Goal: Task Accomplishment & Management: Manage account settings

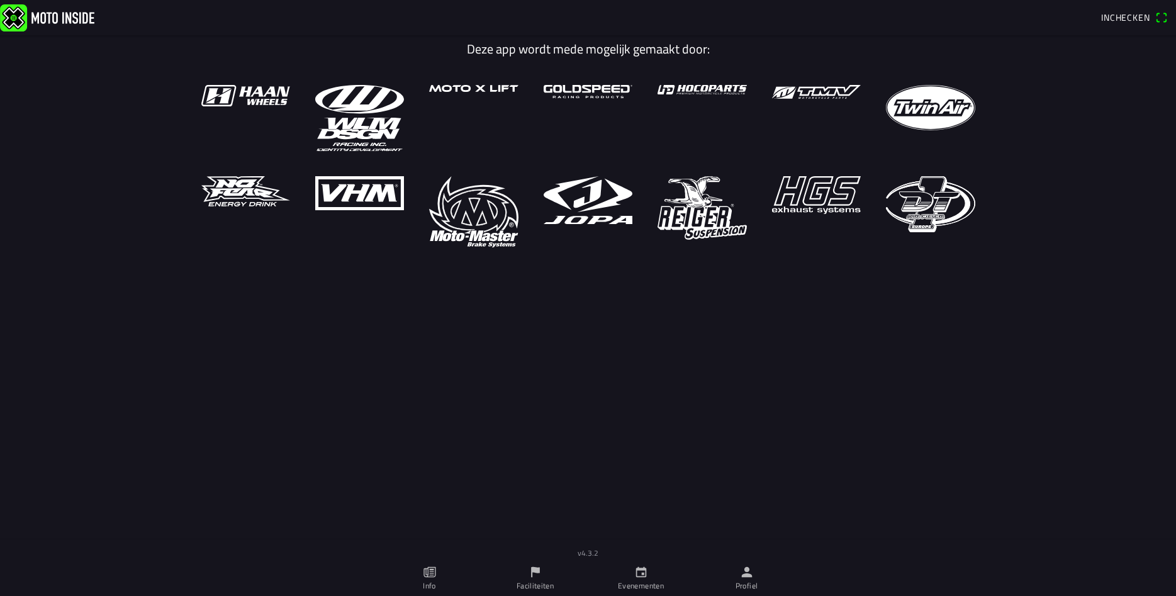
click at [749, 577] on icon "person" at bounding box center [746, 572] width 11 height 11
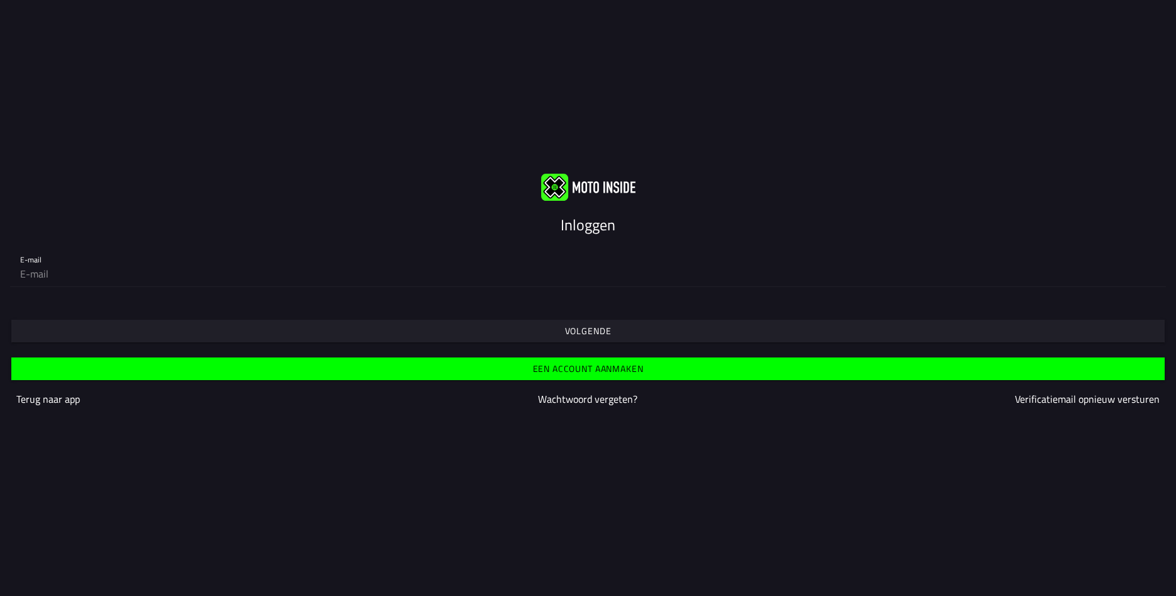
click at [103, 261] on input "email" at bounding box center [587, 273] width 1135 height 25
type input "jcoosting@hotmail.com"
click at [0, 0] on slot "Volgende" at bounding box center [0, 0] width 0 height 0
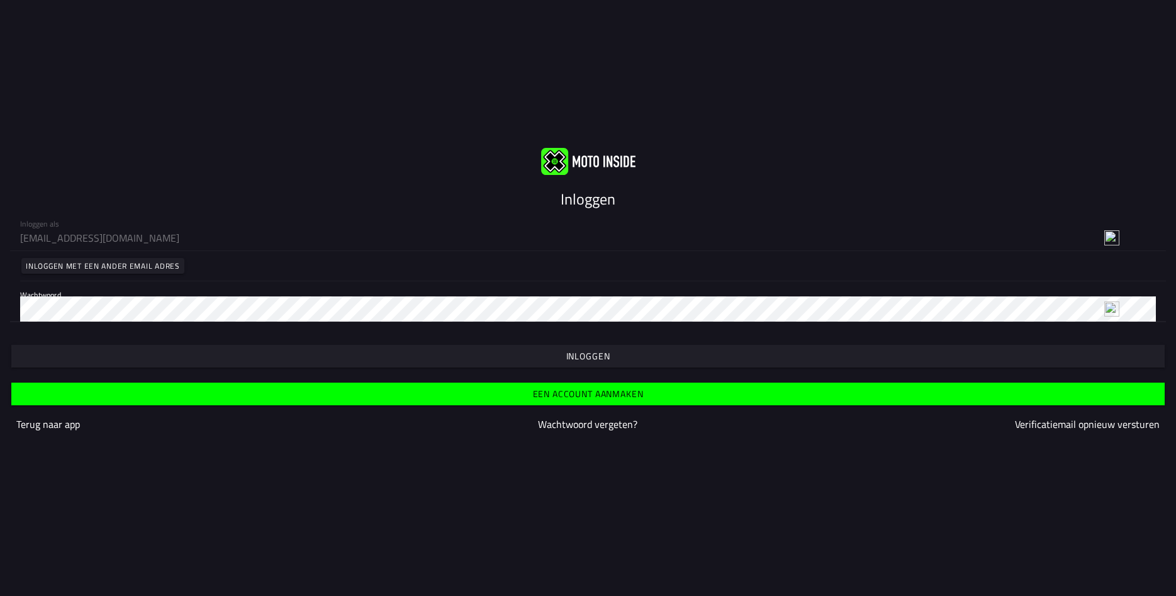
click at [614, 345] on span "button" at bounding box center [587, 356] width 1133 height 23
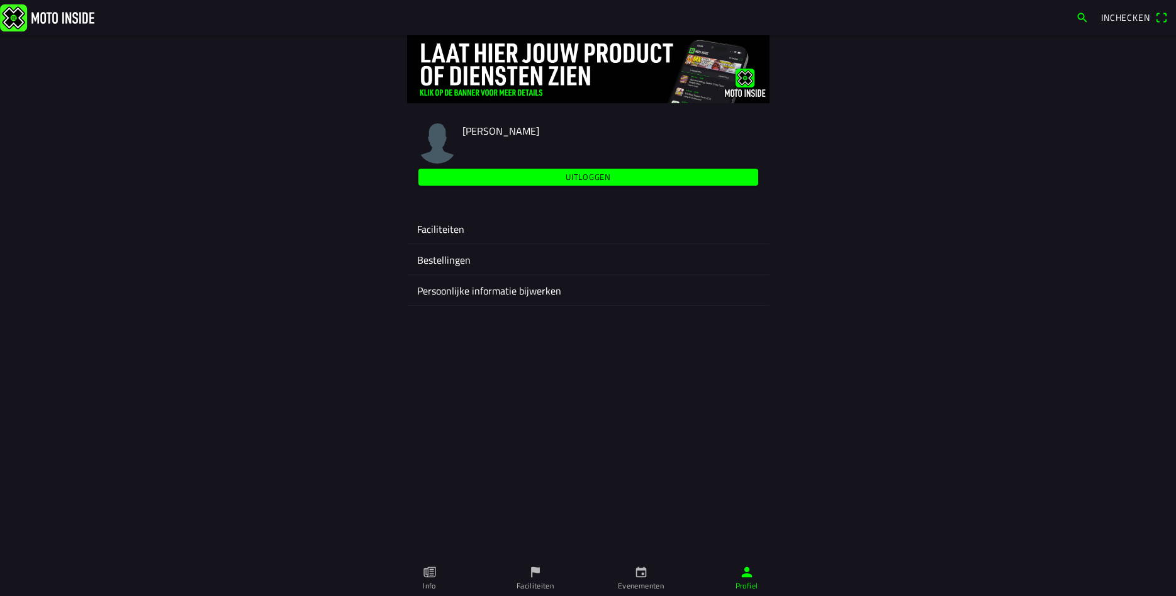
click at [437, 227] on ion-label "Faciliteiten" at bounding box center [588, 228] width 342 height 15
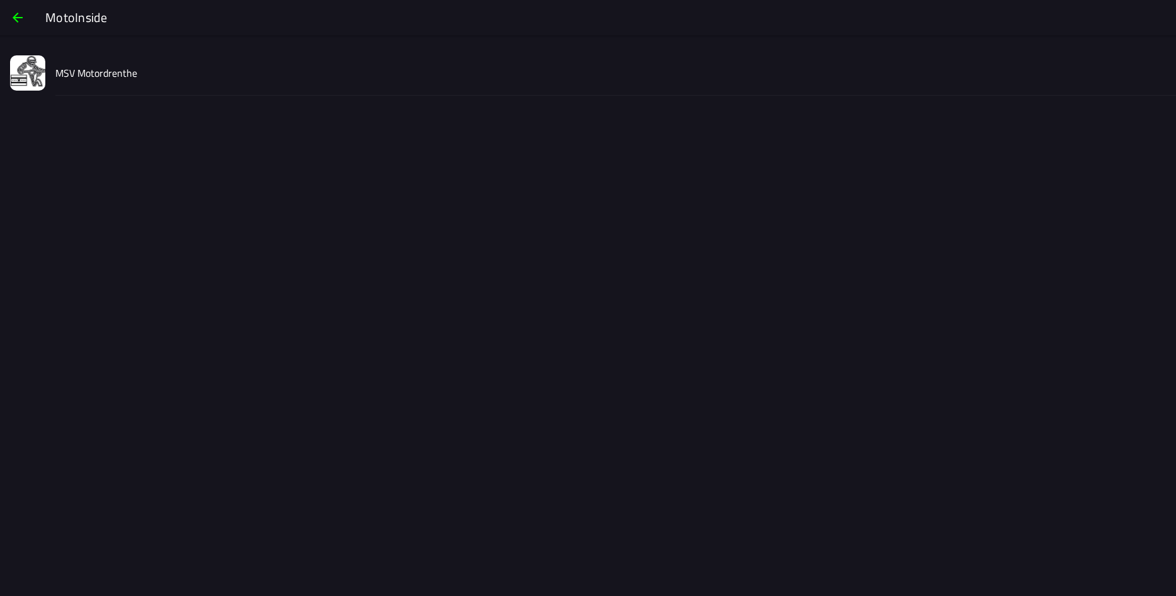
click at [0, 0] on slot "MSV Motordrenthe" at bounding box center [0, 0] width 0 height 0
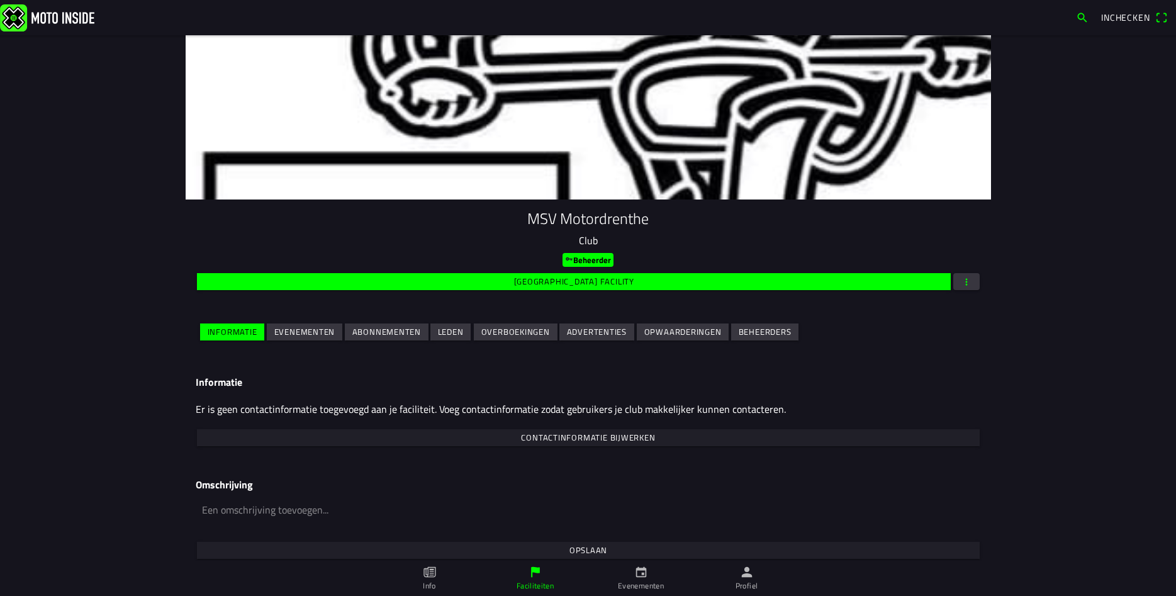
scroll to position [25, 0]
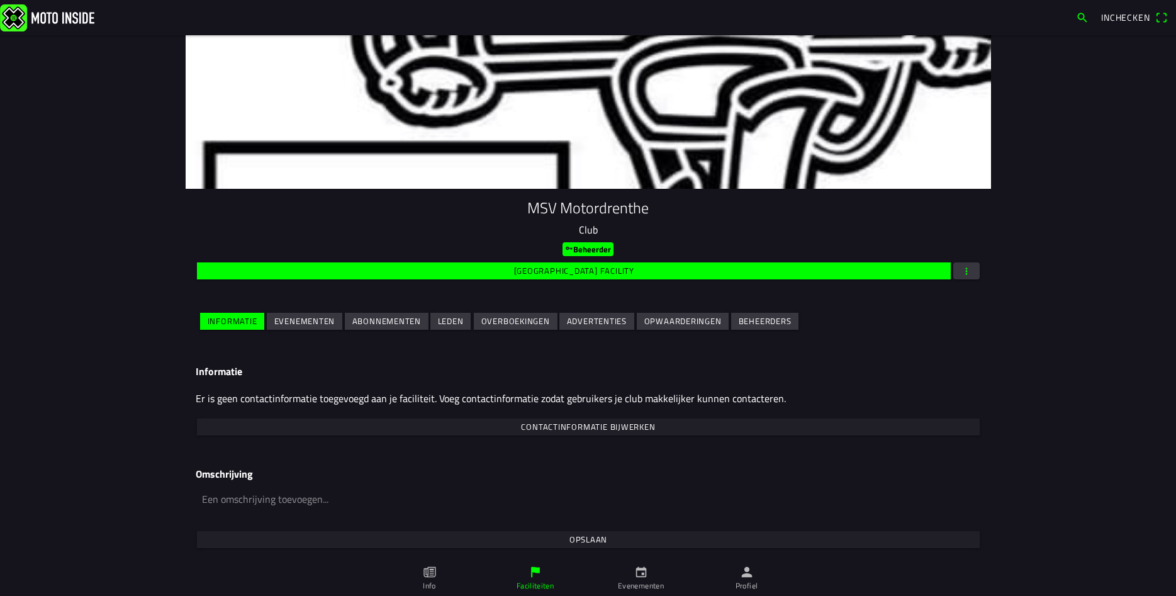
click at [0, 0] on slot "Evenementen" at bounding box center [0, 0] width 0 height 0
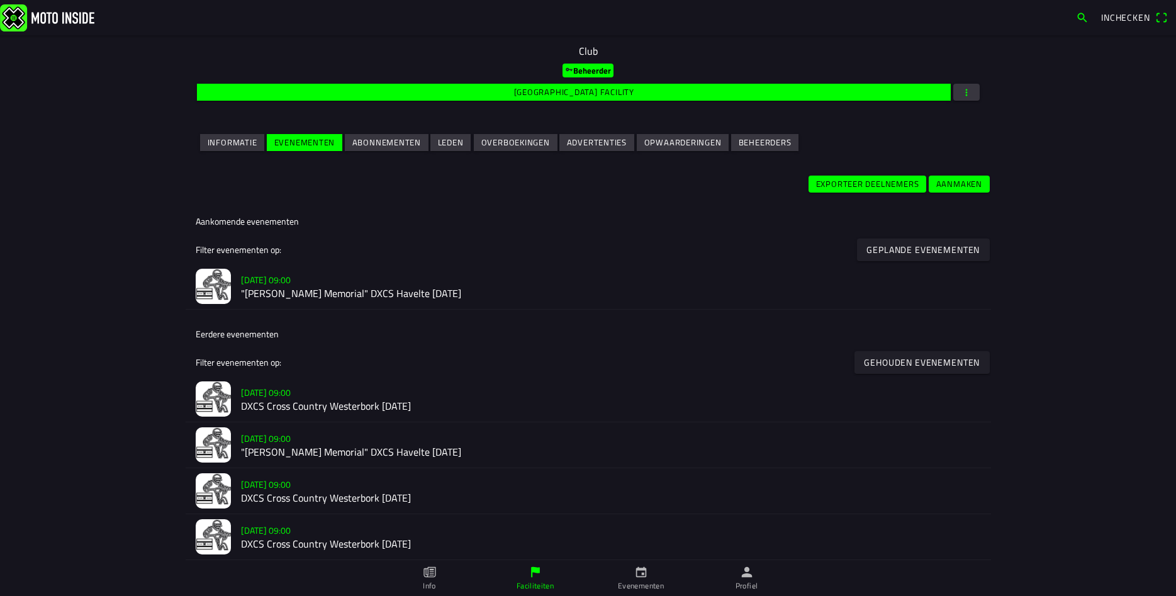
scroll to position [272, 0]
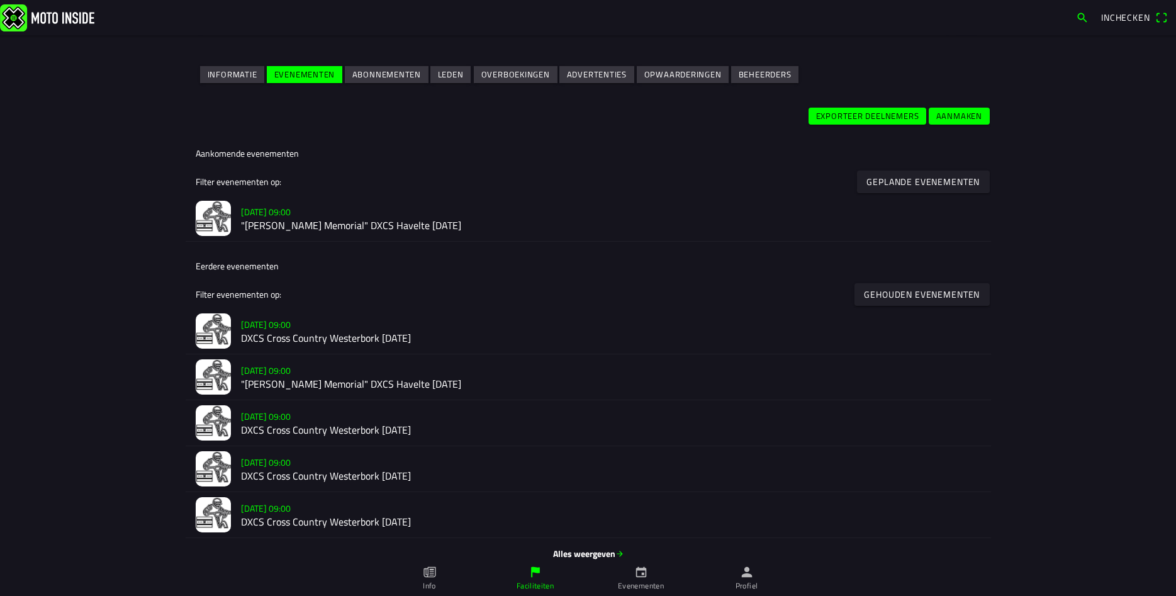
click at [345, 221] on h2 ""[PERSON_NAME] Memorial" DXCS Havelte [DATE]" at bounding box center [611, 226] width 740 height 12
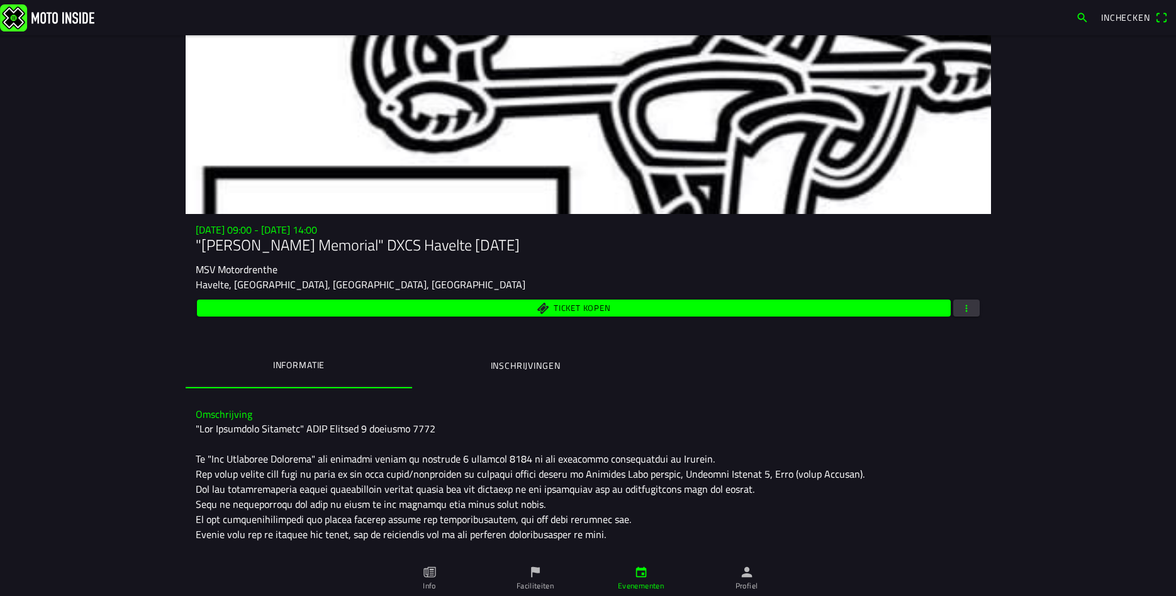
click at [527, 365] on ion-label "Inschrijvingen" at bounding box center [525, 366] width 70 height 14
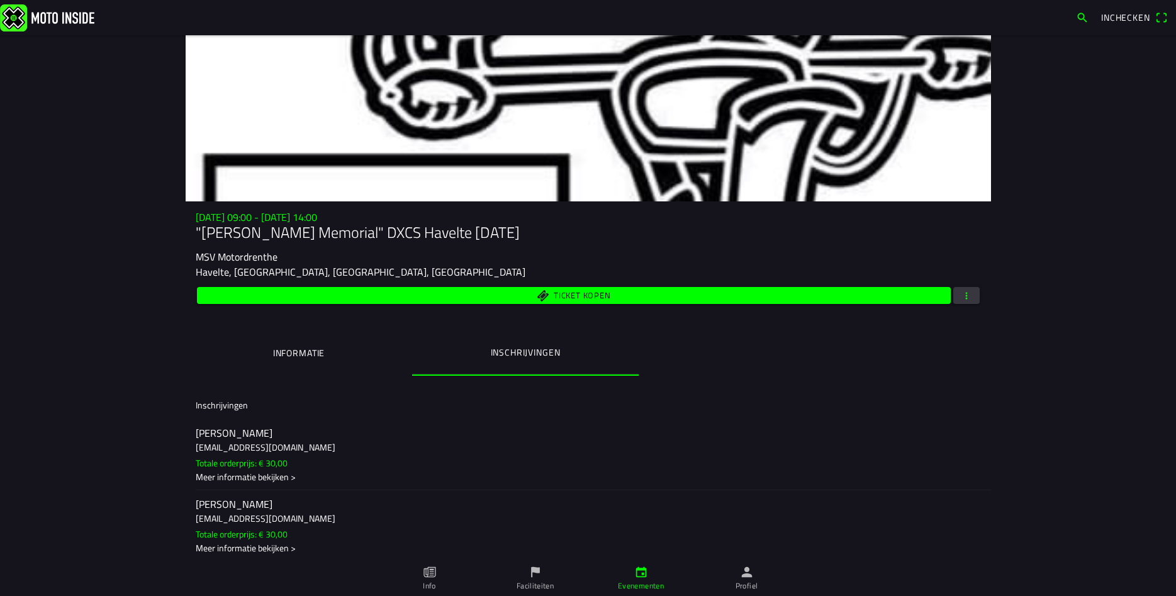
scroll to position [19, 0]
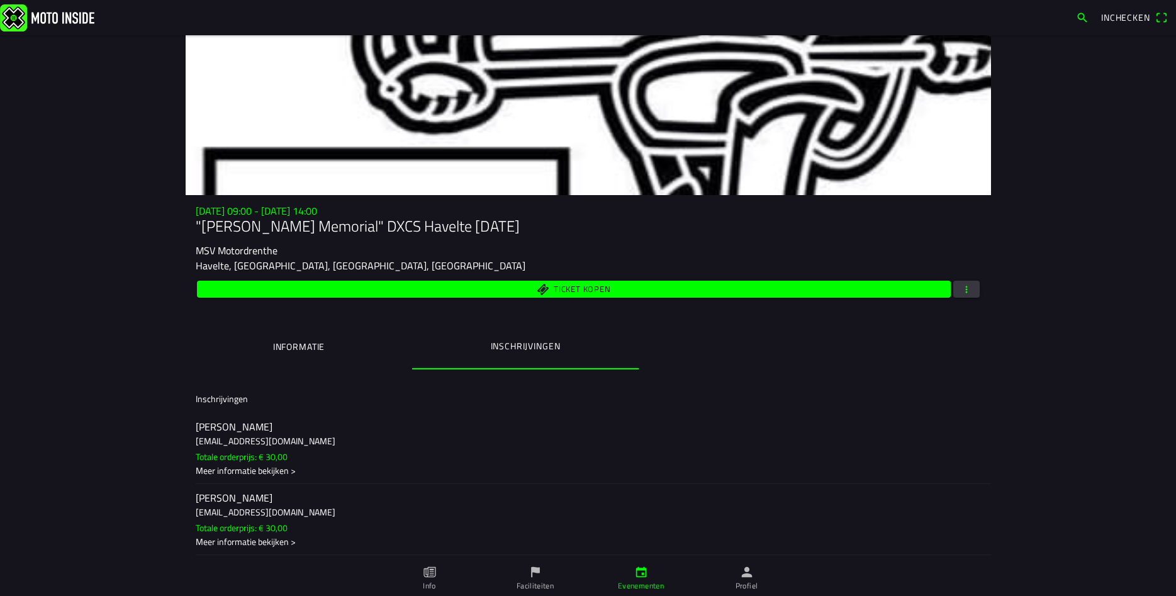
click at [223, 471] on div "Meer informatie bekijken >" at bounding box center [588, 470] width 785 height 13
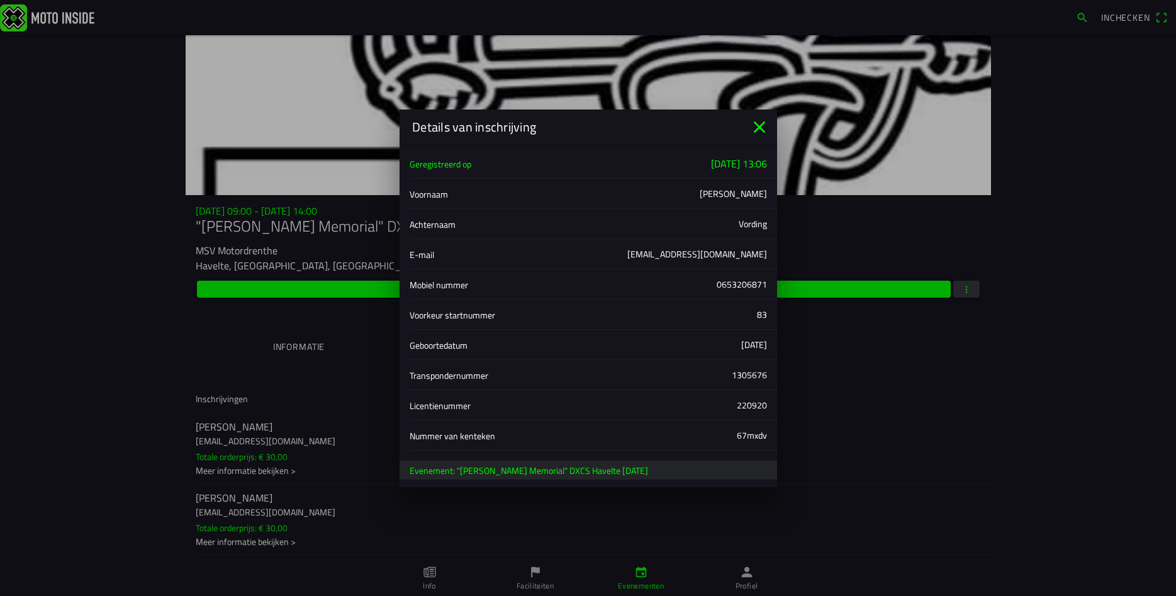
scroll to position [0, 0]
drag, startPoint x: 745, startPoint y: 194, endPoint x: 767, endPoint y: 200, distance: 22.9
click at [699, 200] on ion-label "Voornaam" at bounding box center [554, 194] width 290 height 15
copy ion-item "Chris"
click at [704, 226] on ion-label "Achternaam" at bounding box center [573, 225] width 329 height 15
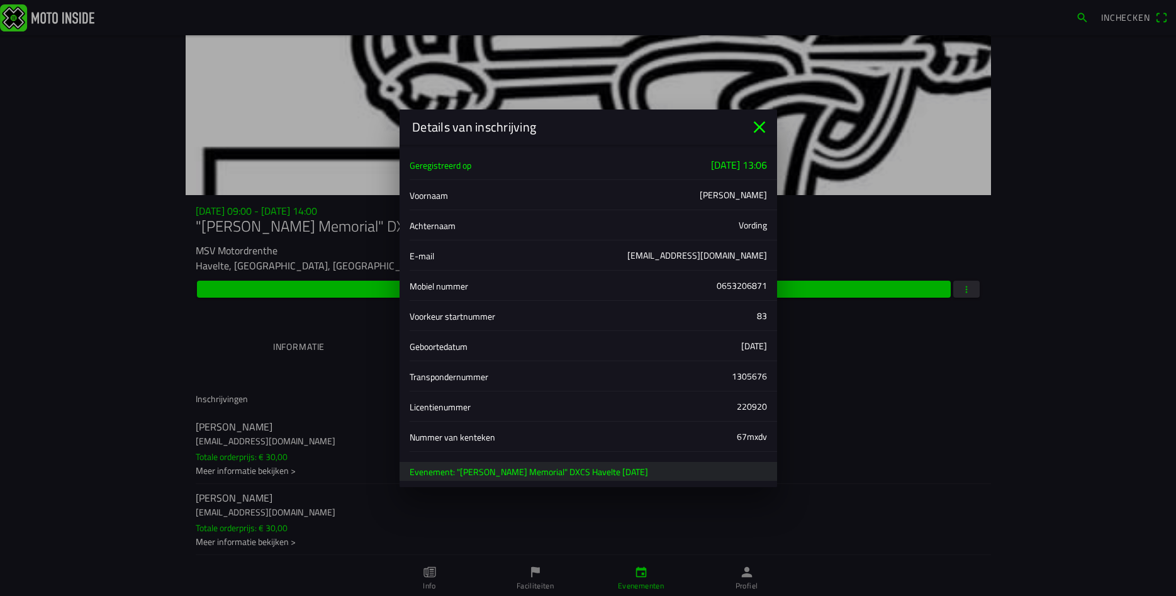
drag, startPoint x: 739, startPoint y: 224, endPoint x: 769, endPoint y: 226, distance: 30.3
click at [767, 226] on div "Achternaam Vording" at bounding box center [587, 225] width 357 height 30
click at [738, 233] on div "Achternaam Vording" at bounding box center [587, 225] width 357 height 30
drag, startPoint x: 767, startPoint y: 226, endPoint x: 737, endPoint y: 228, distance: 30.3
click at [737, 228] on div "Achternaam Vording" at bounding box center [592, 225] width 367 height 30
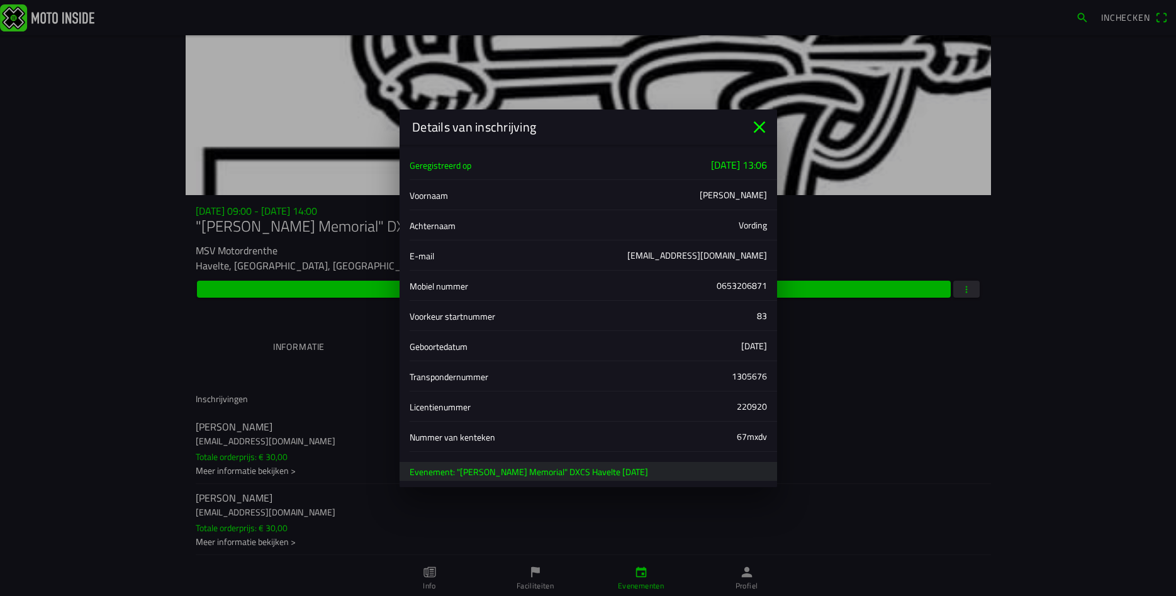
copy ion-item "Vording"
click at [715, 381] on ion-label "Transpondernummer" at bounding box center [570, 376] width 322 height 15
drag, startPoint x: 727, startPoint y: 374, endPoint x: 727, endPoint y: 381, distance: 6.9
click at [727, 381] on ion-label "Transpondernummer" at bounding box center [570, 376] width 322 height 15
copy ion-item "1305676"
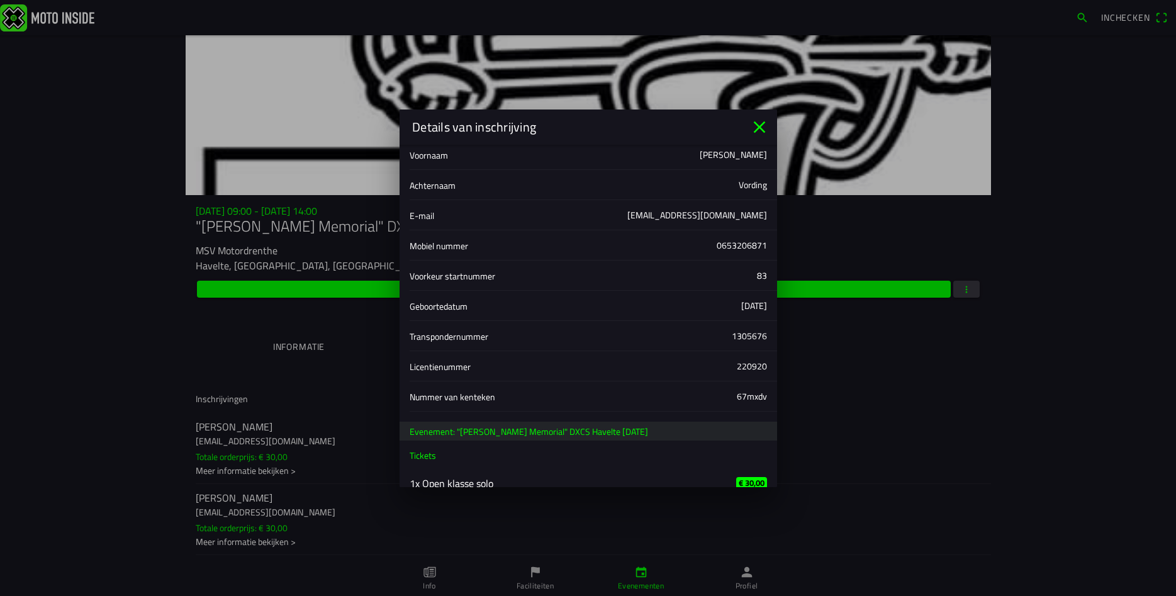
scroll to position [57, 0]
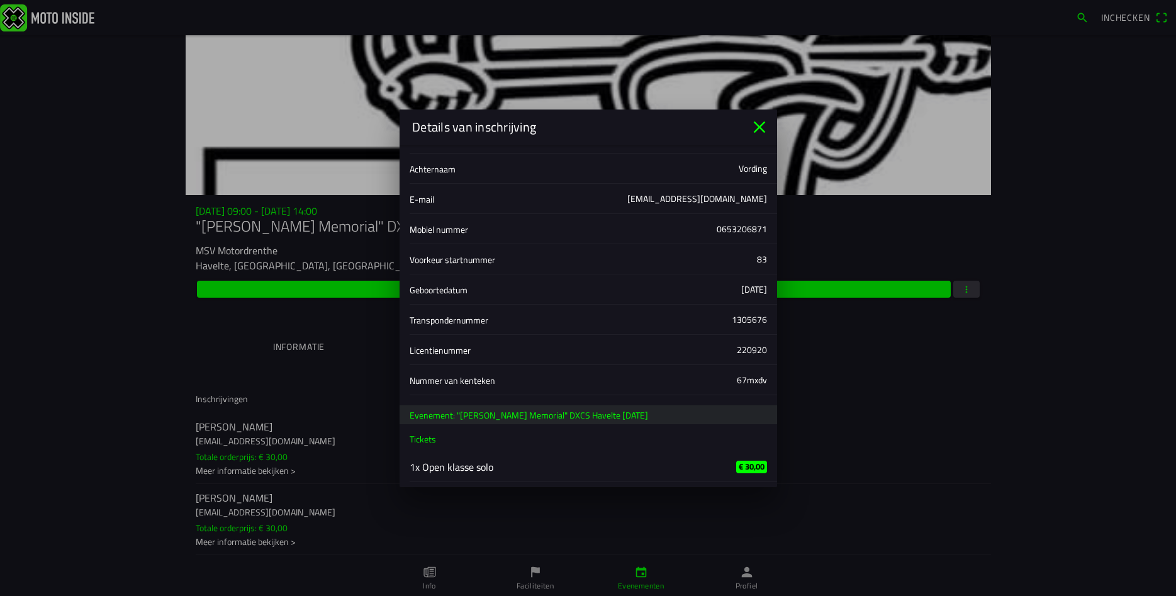
click at [761, 120] on icon "close" at bounding box center [759, 127] width 20 height 20
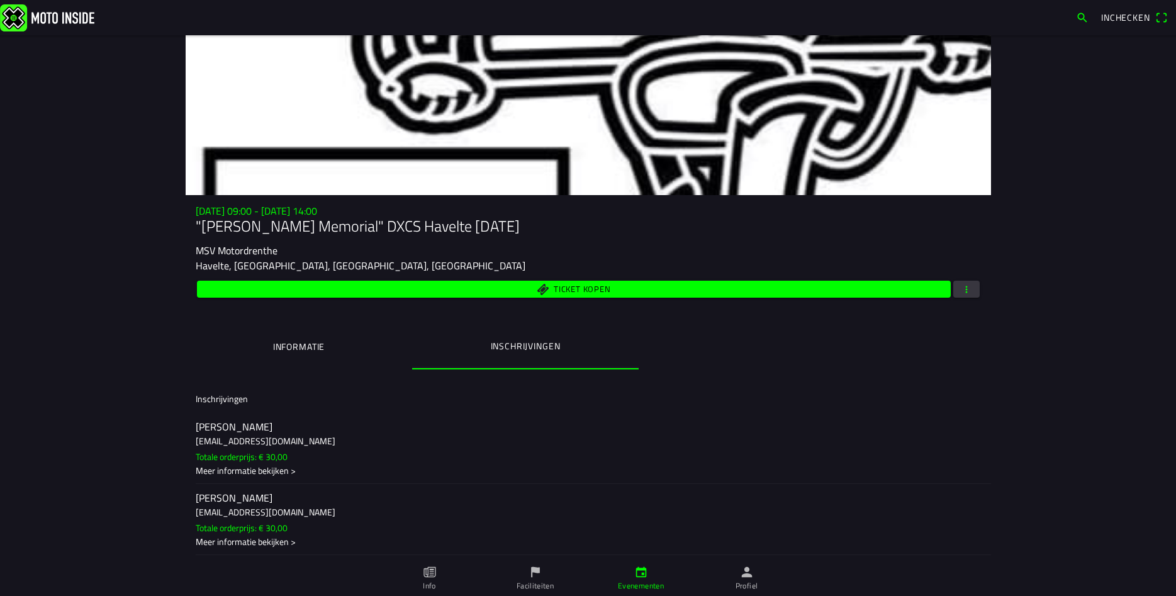
click at [221, 499] on h2 "[PERSON_NAME]" at bounding box center [588, 499] width 785 height 12
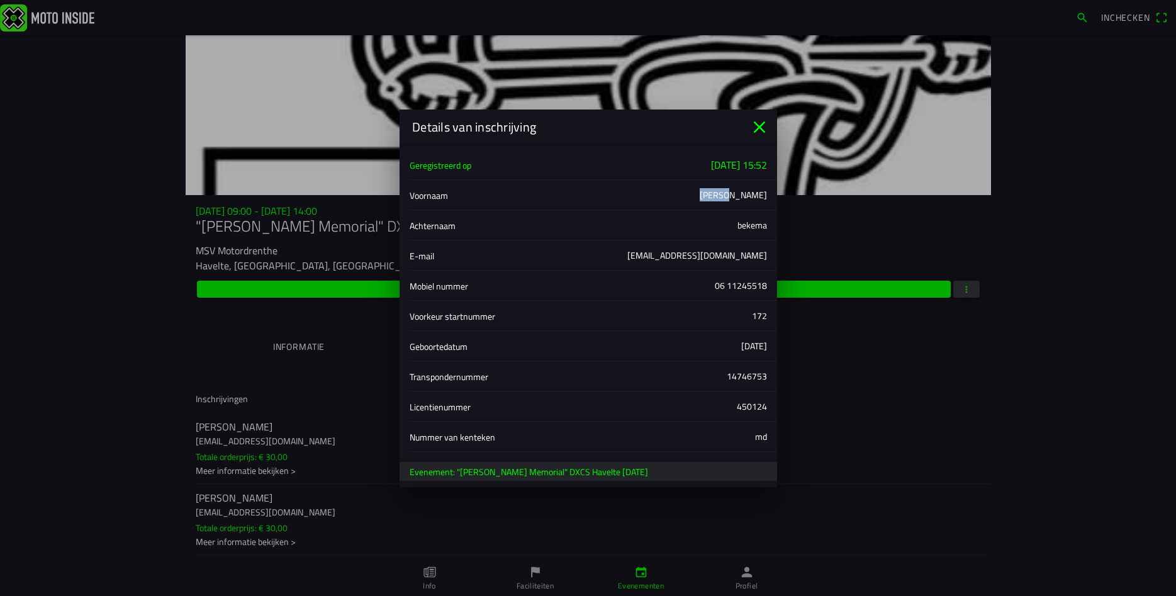
click at [699, 195] on ion-label "Voornaam" at bounding box center [554, 194] width 290 height 15
copy ion-item "mika"
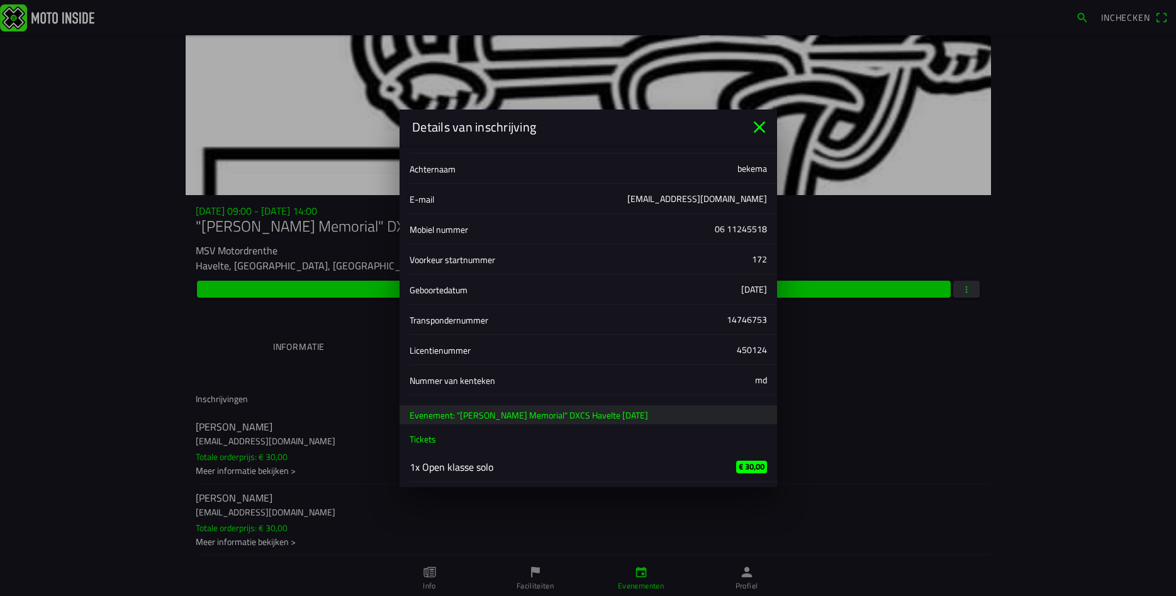
drag, startPoint x: 738, startPoint y: 171, endPoint x: 768, endPoint y: 171, distance: 30.2
click at [767, 171] on div "Achternaam bekema" at bounding box center [587, 168] width 357 height 30
copy div "bekema"
click at [727, 318] on div "14746753" at bounding box center [747, 319] width 40 height 13
copy div "14746753"
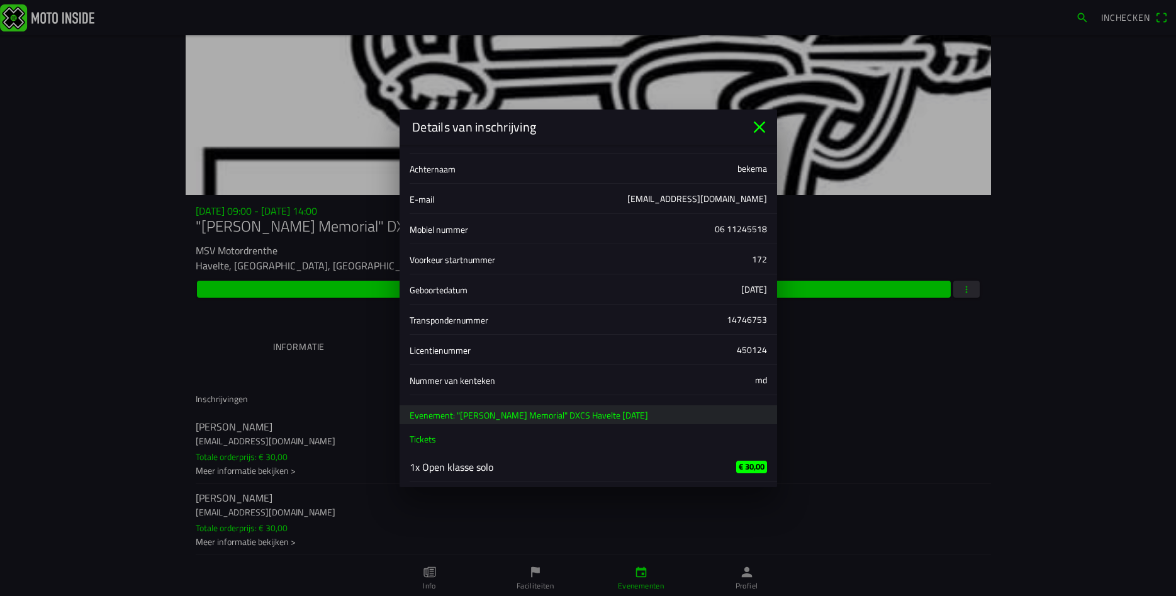
click at [763, 130] on icon "close" at bounding box center [759, 127] width 20 height 20
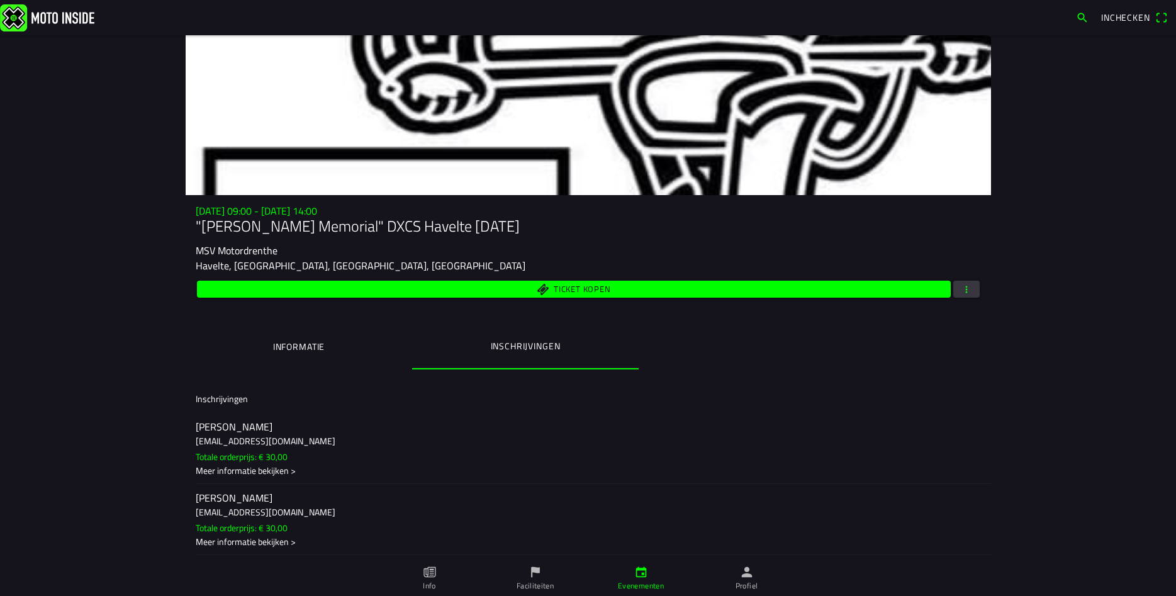
click at [289, 342] on ion-label "Informatie" at bounding box center [298, 347] width 52 height 14
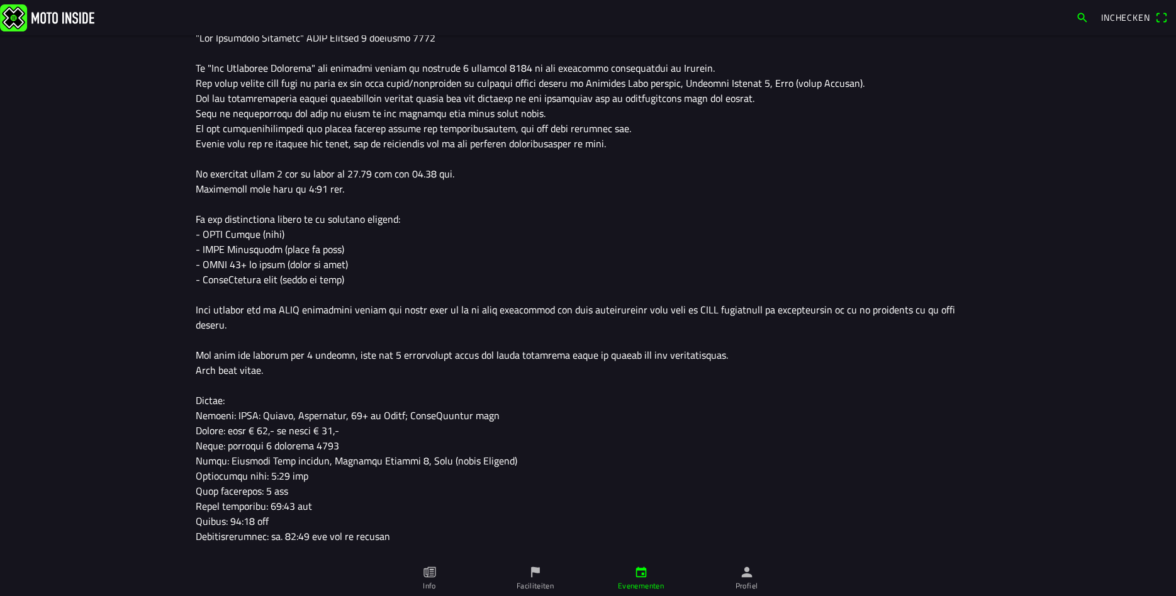
scroll to position [365, 0]
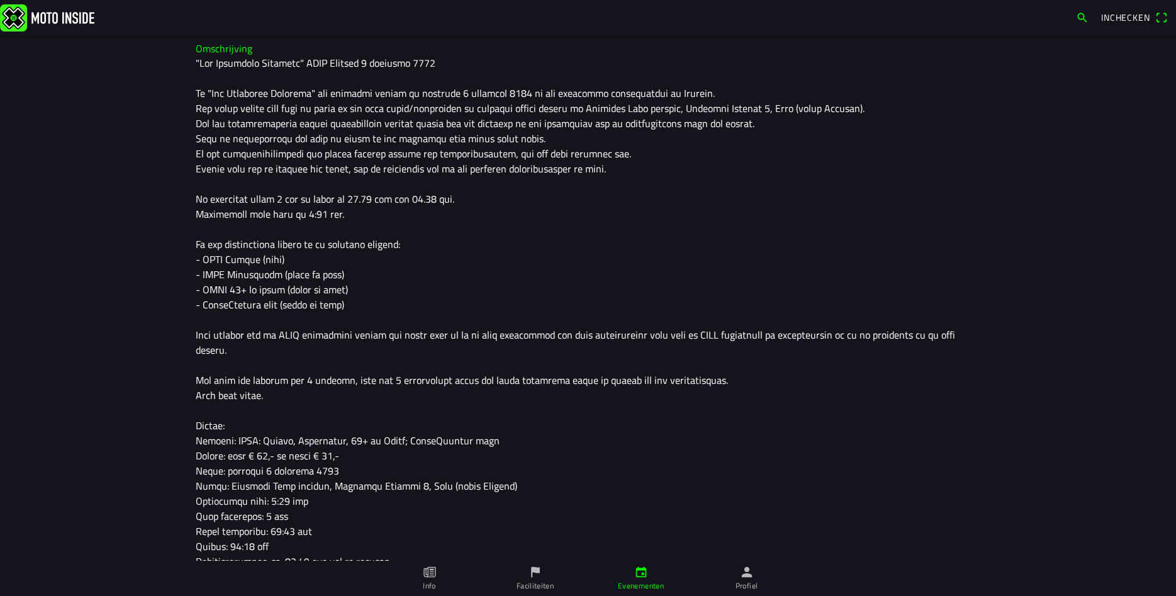
click at [746, 578] on icon "person" at bounding box center [747, 572] width 14 height 14
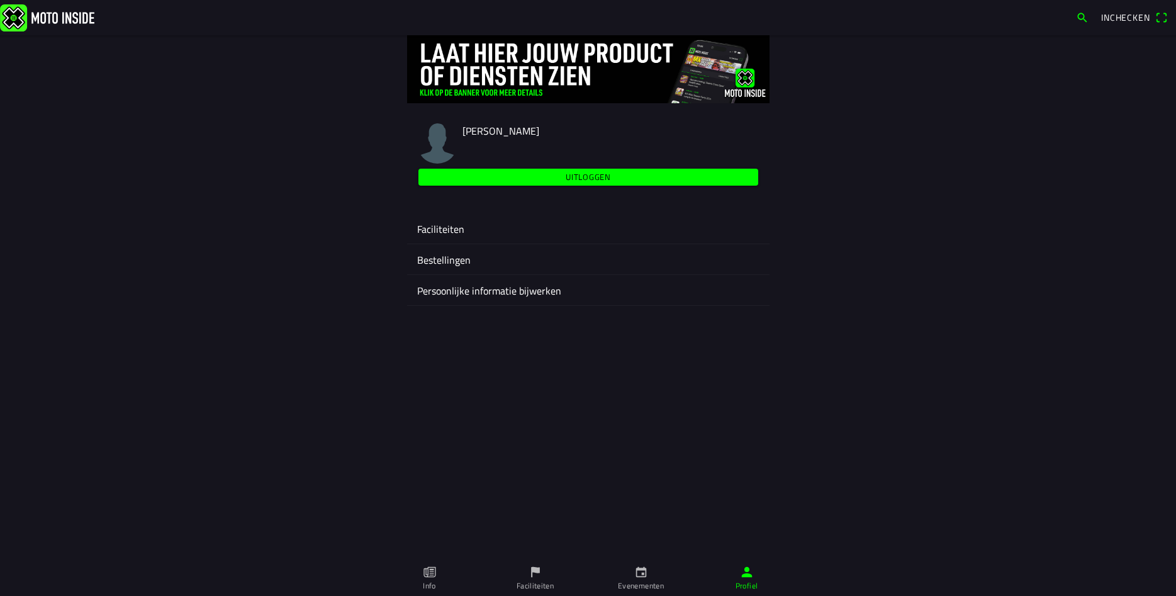
click at [445, 292] on ion-label "Persoonlijke informatie bijwerken" at bounding box center [588, 290] width 342 height 15
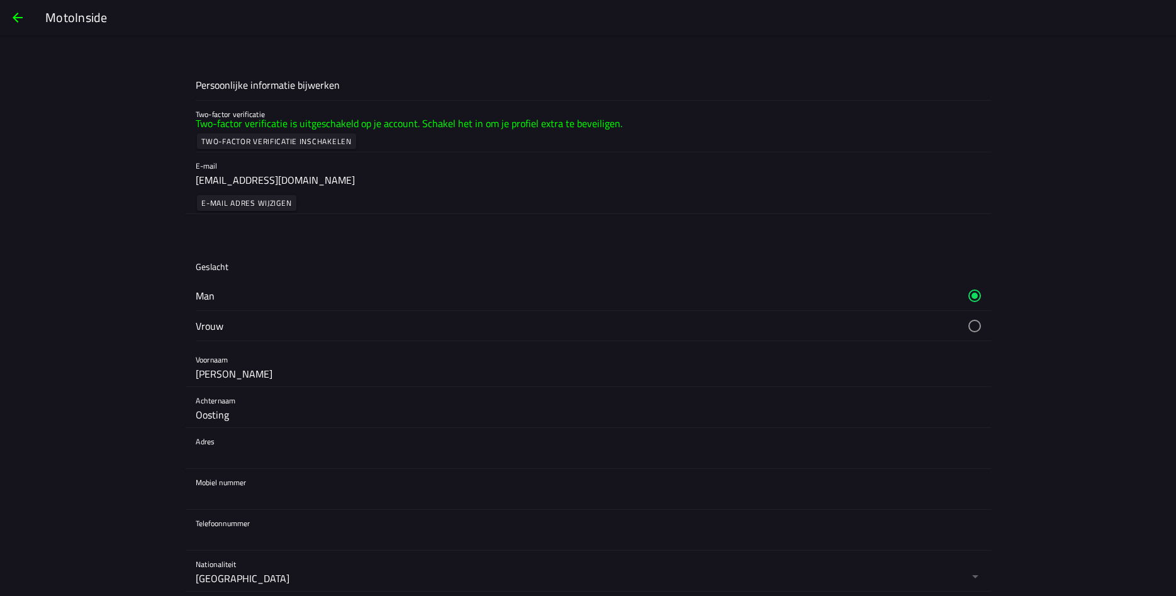
click at [0, 0] on slot "Two-factor verificatie inschakelen" at bounding box center [0, 0] width 0 height 0
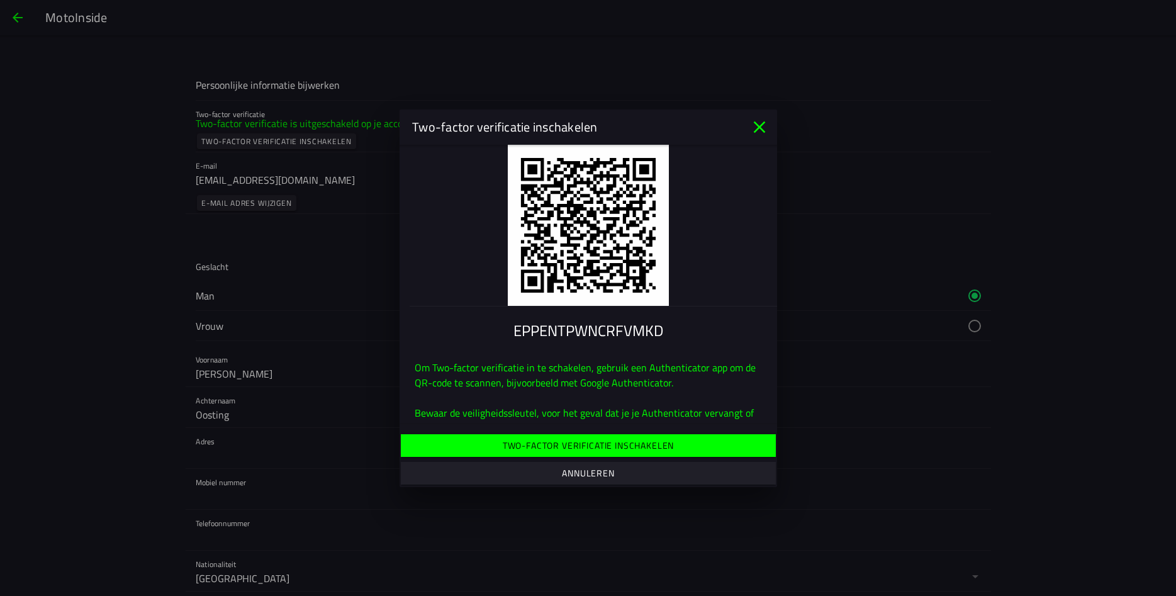
click at [0, 0] on slot "Two-factor verificatie inschakelen" at bounding box center [0, 0] width 0 height 0
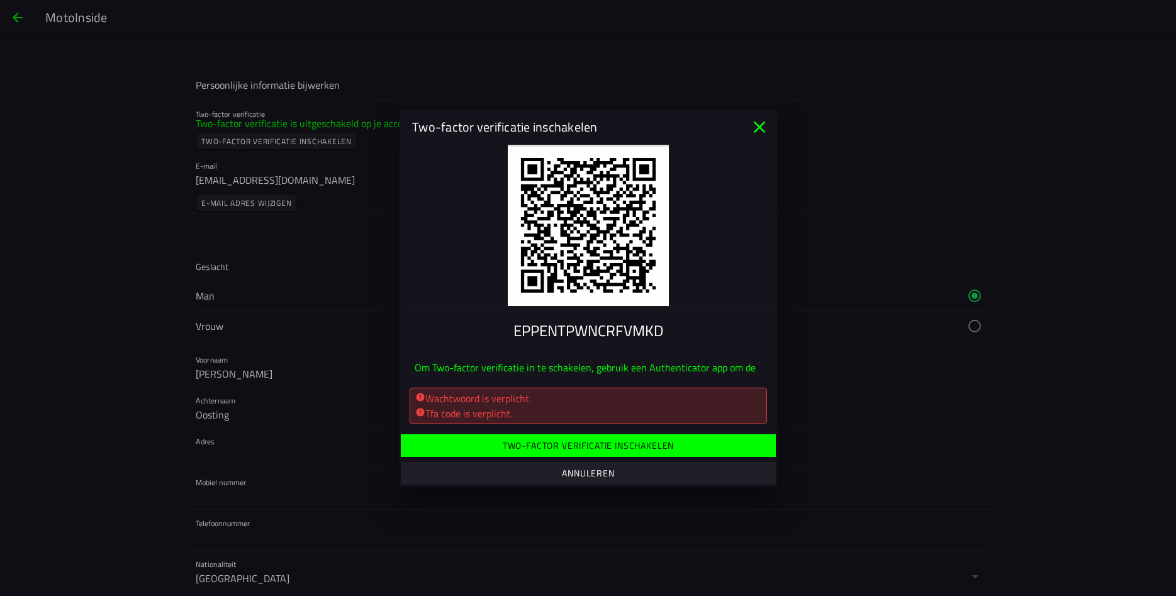
click at [496, 404] on div "Wachtwoord is verplicht." at bounding box center [588, 398] width 346 height 15
click at [0, 0] on slot "Two-factor verificatie inschakelen" at bounding box center [0, 0] width 0 height 0
click at [764, 126] on icon "close" at bounding box center [759, 127] width 20 height 20
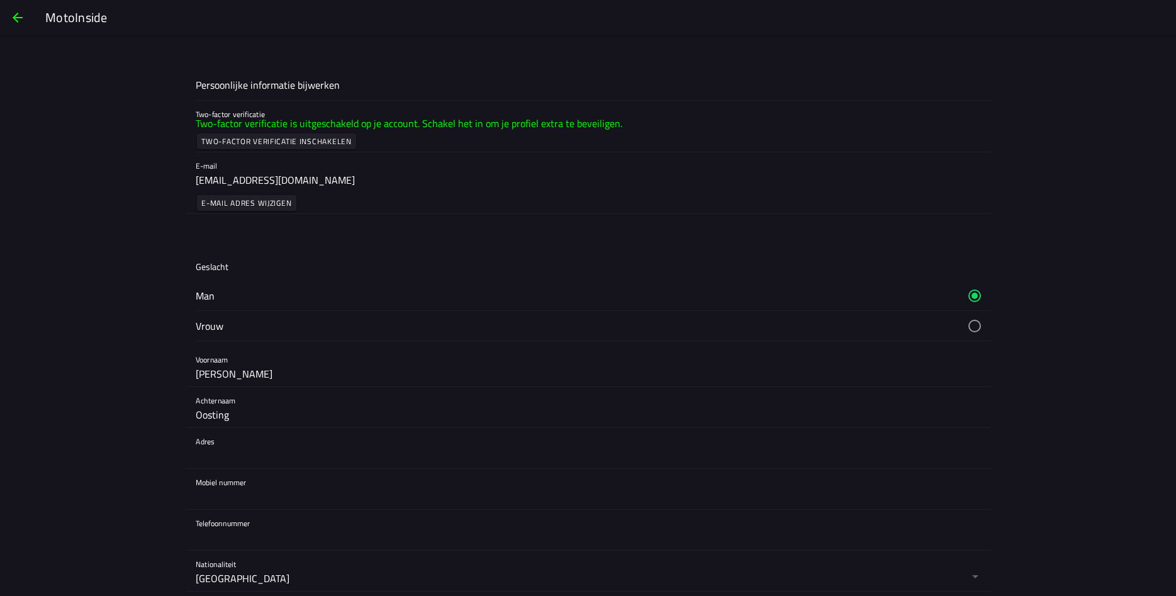
click at [0, 0] on slot "Two-factor verificatie inschakelen" at bounding box center [0, 0] width 0 height 0
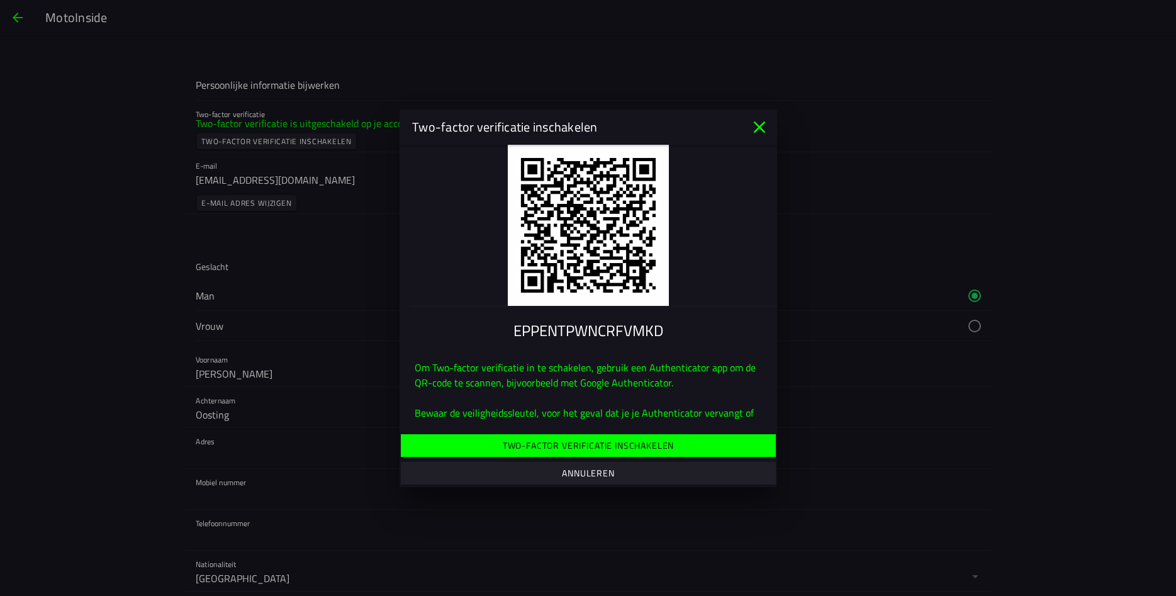
click at [0, 0] on slot "Two-factor verificatie inschakelen" at bounding box center [0, 0] width 0 height 0
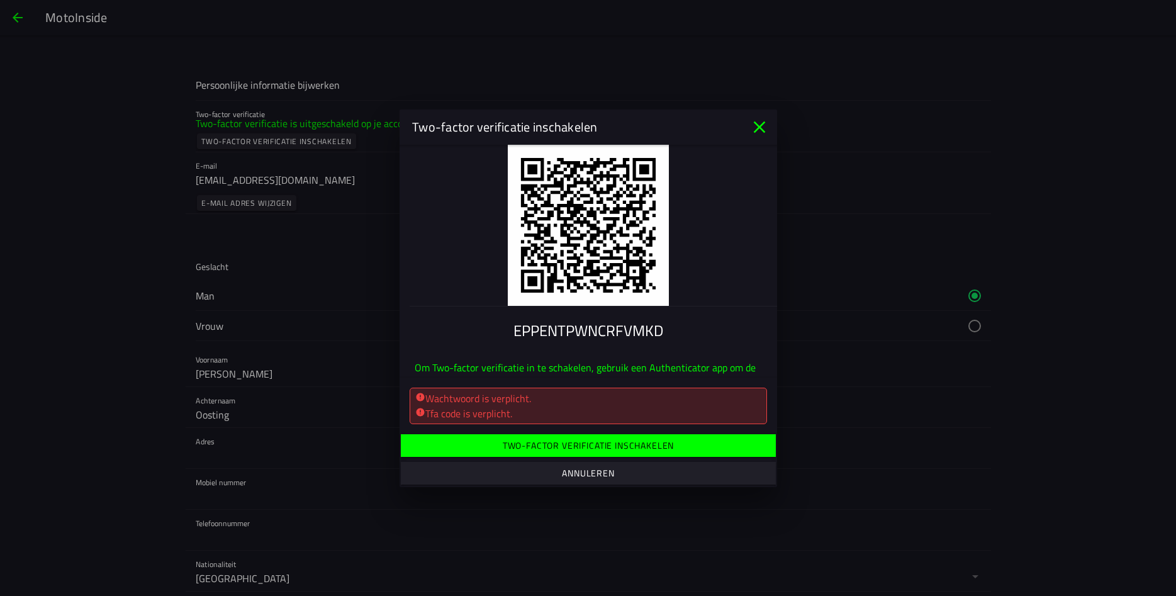
click at [0, 0] on slot "Two-factor verificatie inschakelen" at bounding box center [0, 0] width 0 height 0
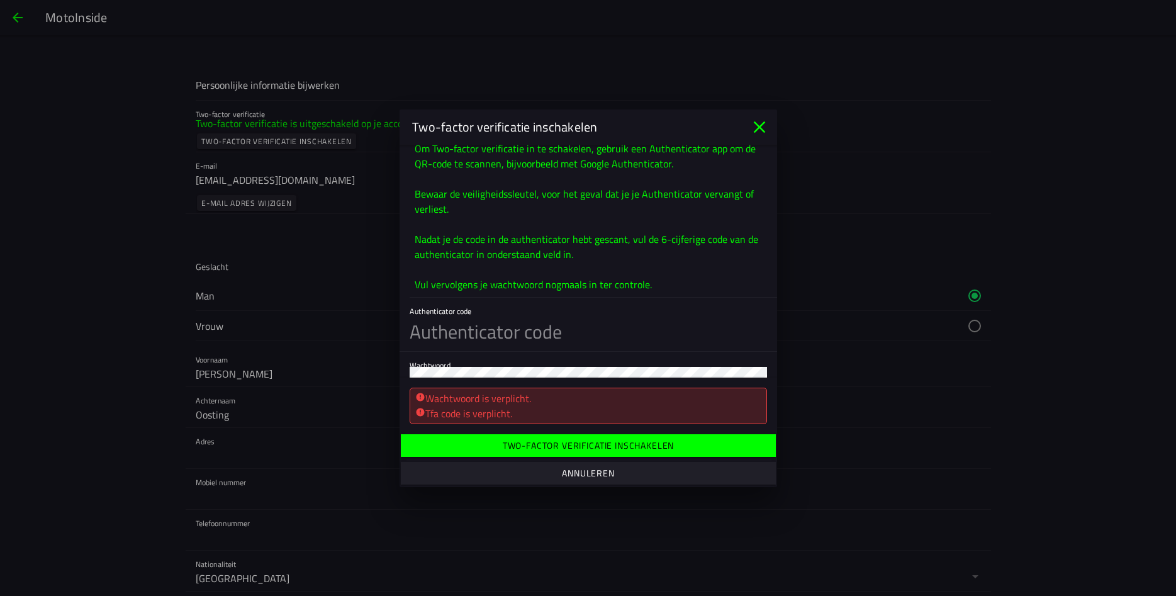
scroll to position [235, 0]
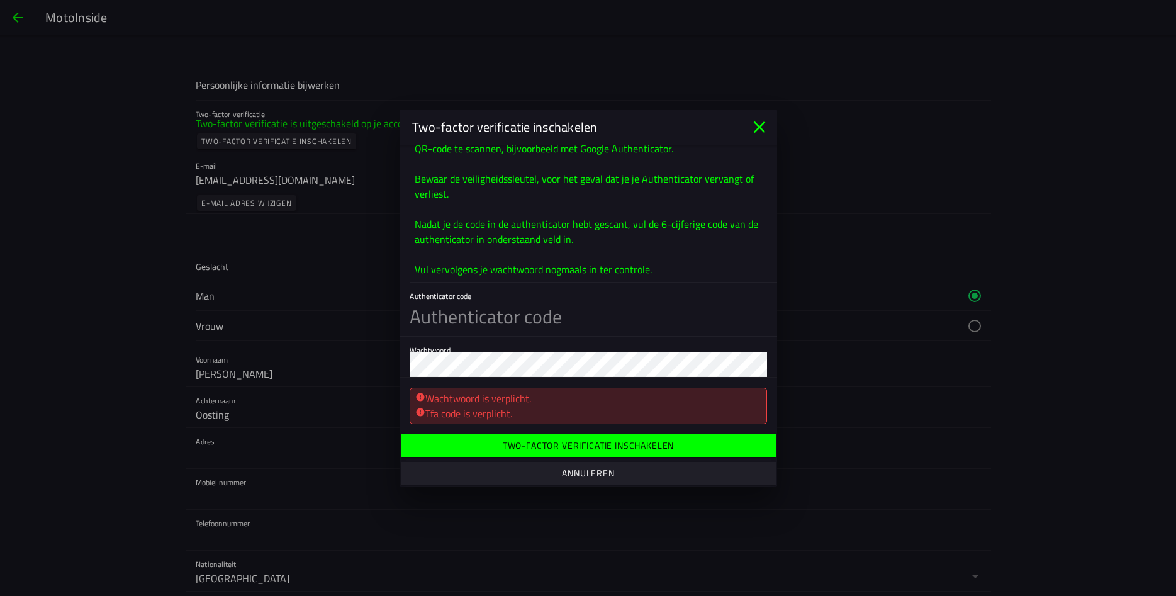
click at [572, 318] on input "text" at bounding box center [587, 316] width 357 height 38
click at [515, 316] on input "318808" at bounding box center [587, 316] width 357 height 38
type input "3"
type input "129481"
click at [0, 0] on slot "Two-factor verificatie inschakelen" at bounding box center [0, 0] width 0 height 0
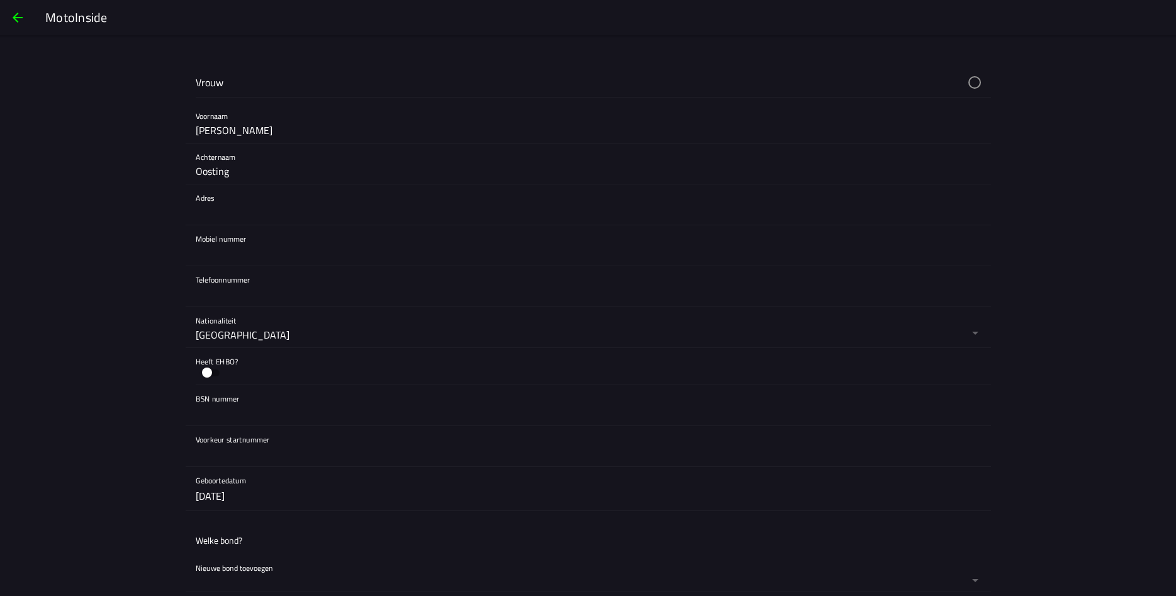
scroll to position [272, 0]
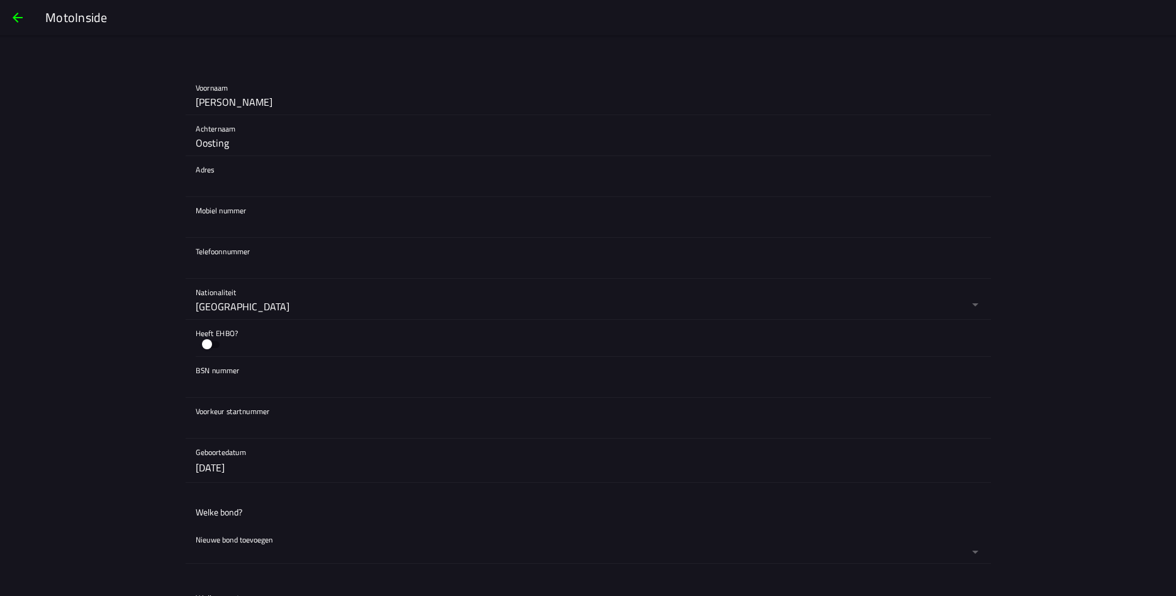
click at [211, 179] on input "text" at bounding box center [588, 183] width 785 height 25
type input "Elstar 13"
click at [224, 230] on input "text" at bounding box center [588, 224] width 785 height 25
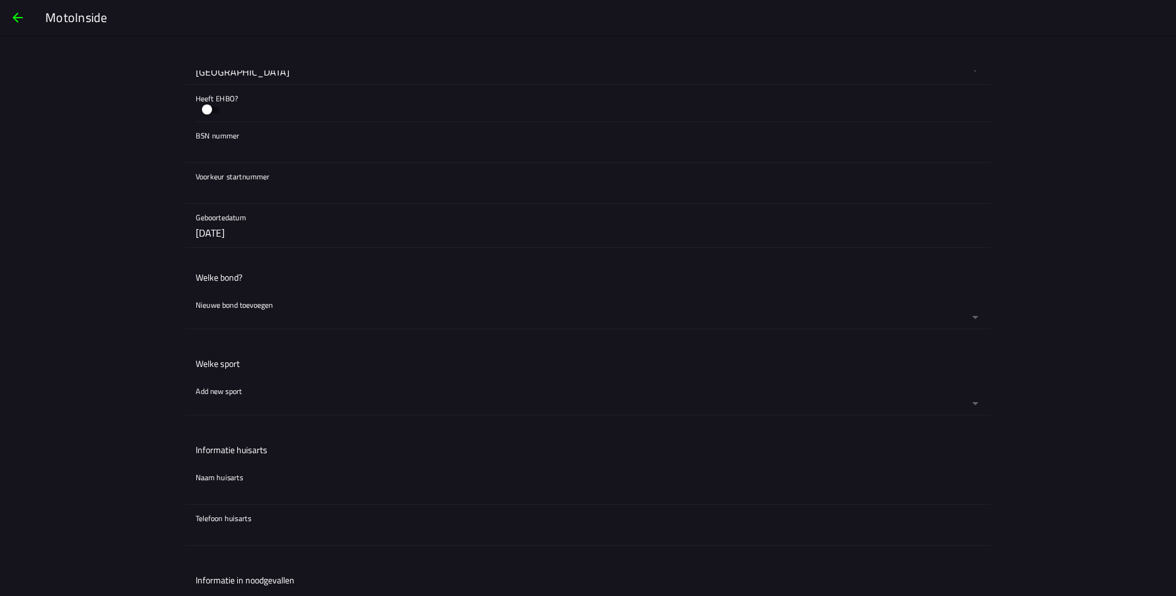
scroll to position [543, 0]
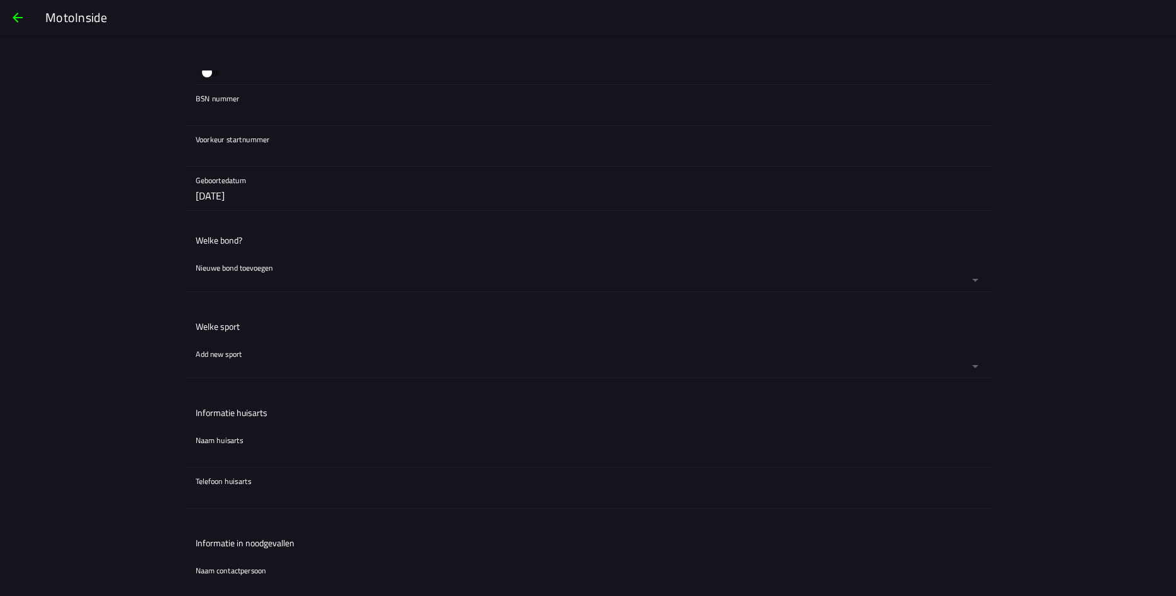
type input "0615872561"
click at [228, 355] on button "button" at bounding box center [593, 358] width 795 height 37
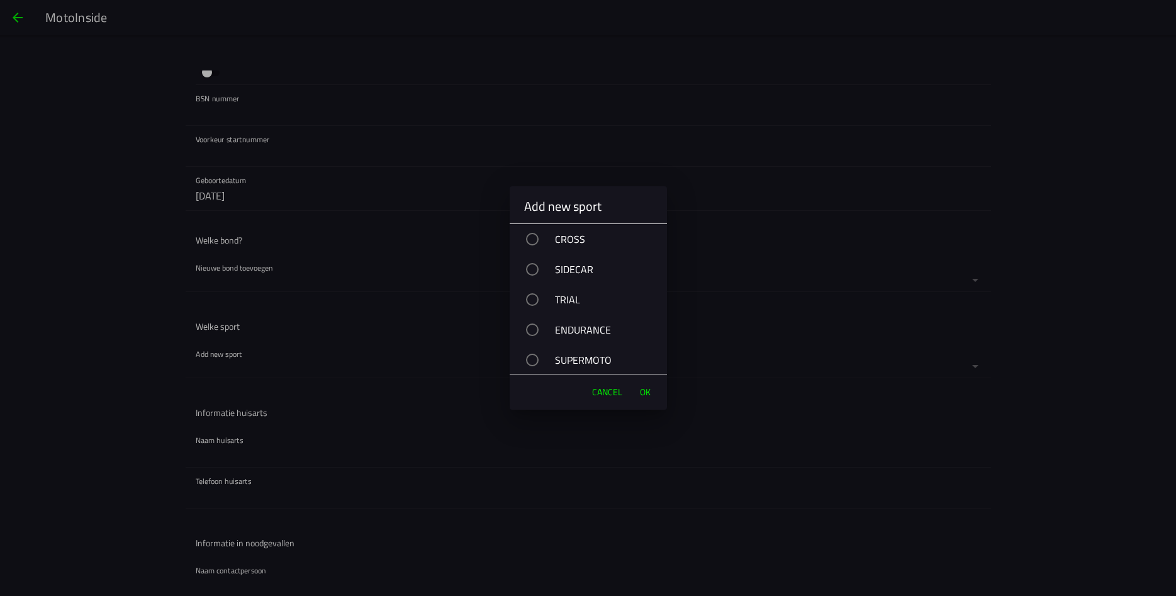
click at [530, 238] on div "button" at bounding box center [532, 239] width 13 height 13
click at [645, 391] on span "OK" at bounding box center [645, 392] width 11 height 13
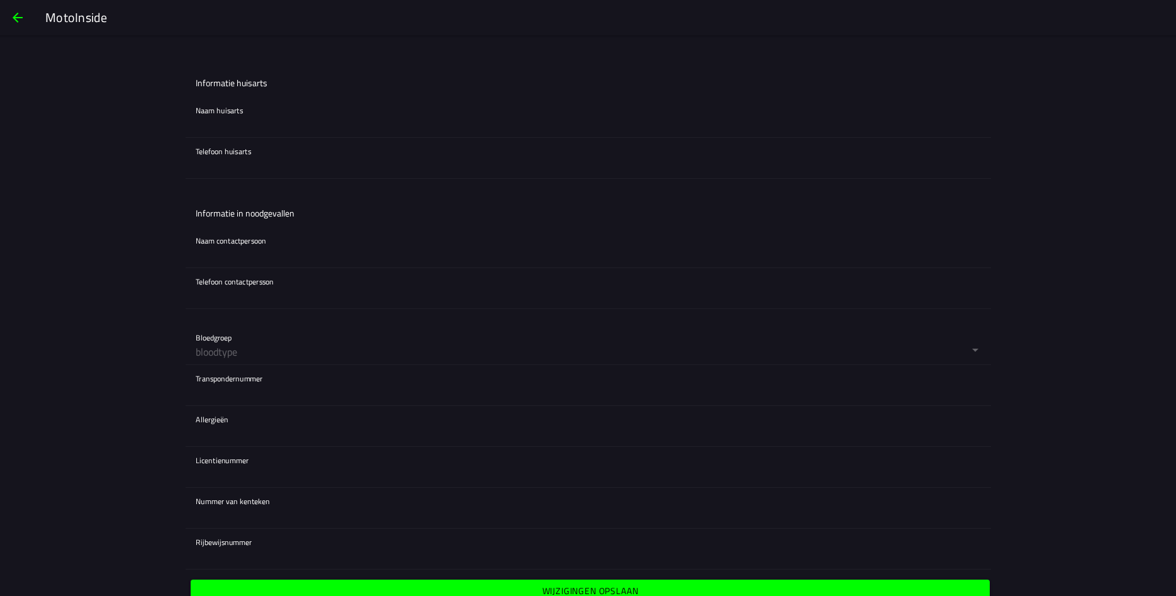
scroll to position [961, 0]
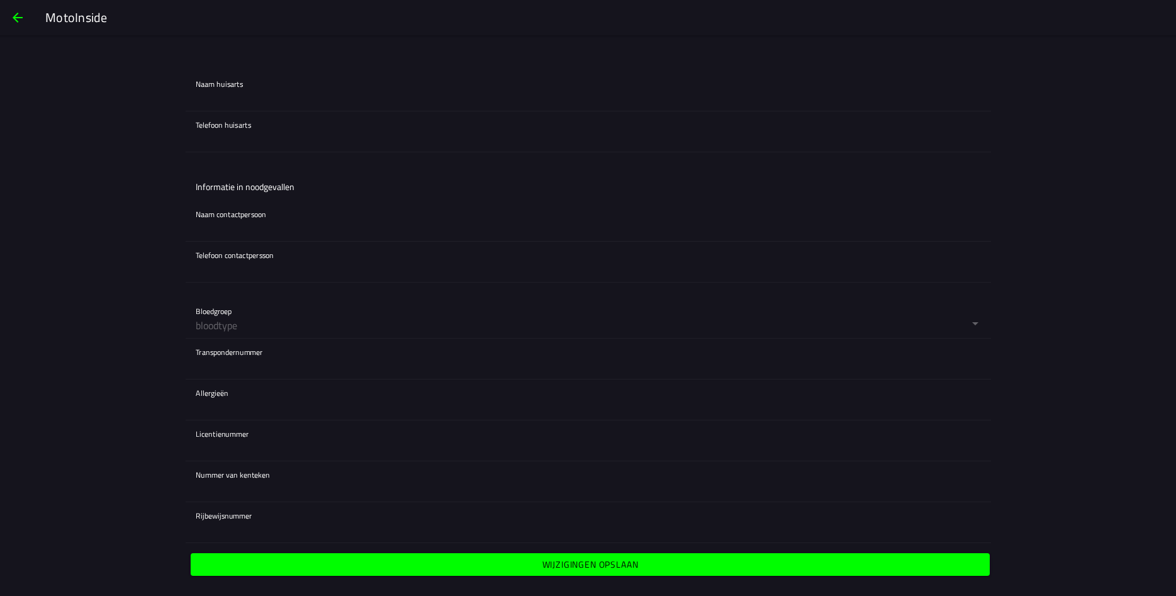
click at [0, 0] on slot "Wijzigingen opslaan" at bounding box center [0, 0] width 0 height 0
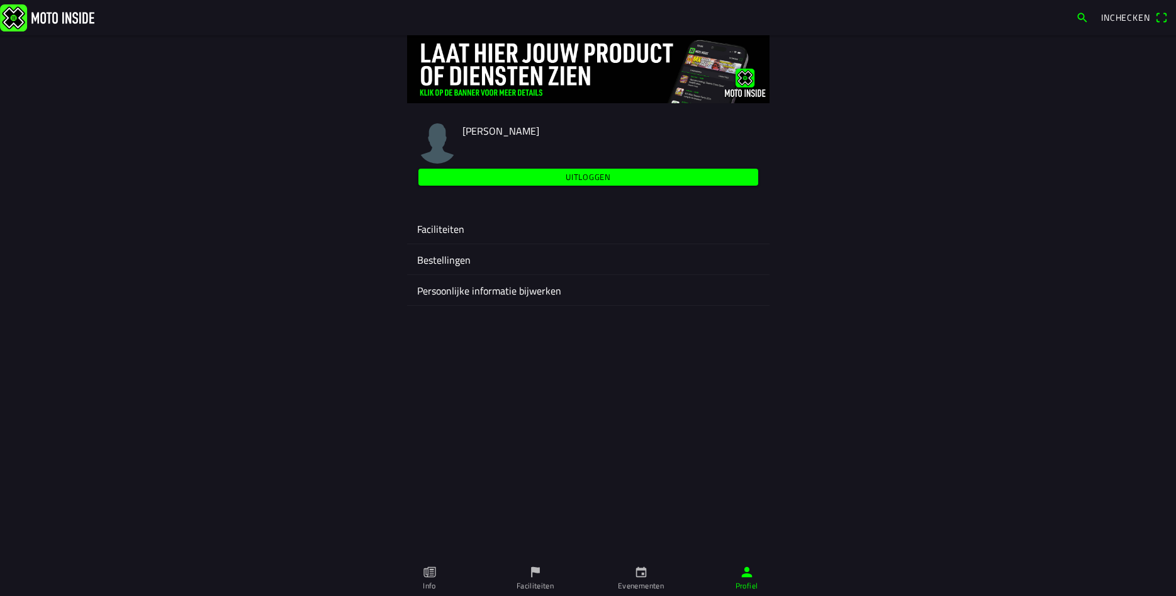
click at [428, 224] on ion-label "Faciliteiten" at bounding box center [588, 228] width 342 height 15
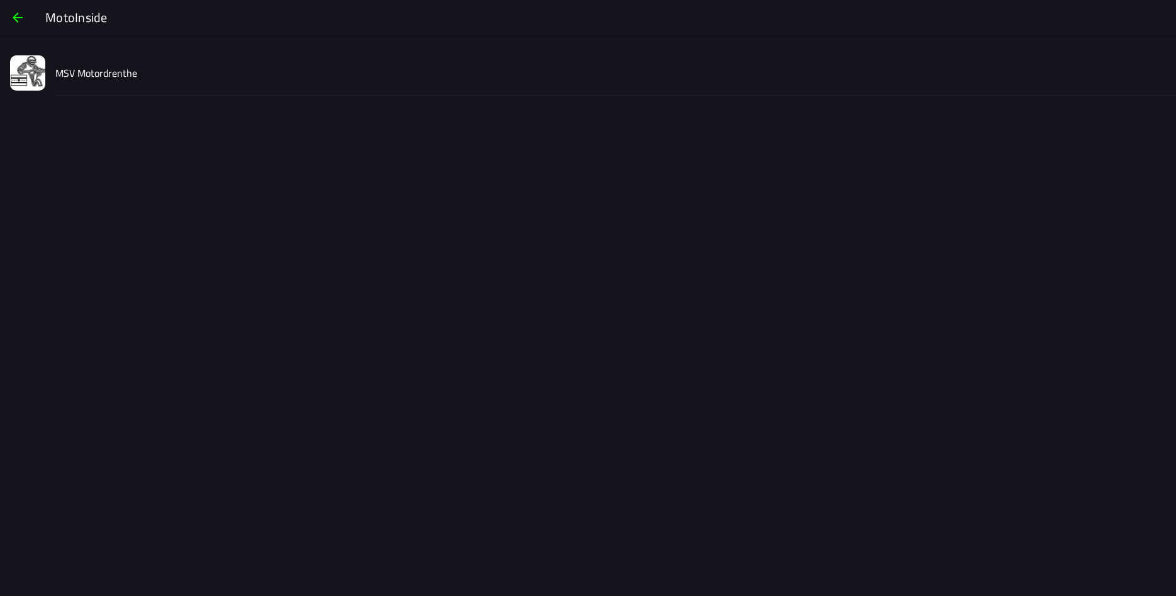
click at [0, 0] on slot "MSV Motordrenthe" at bounding box center [0, 0] width 0 height 0
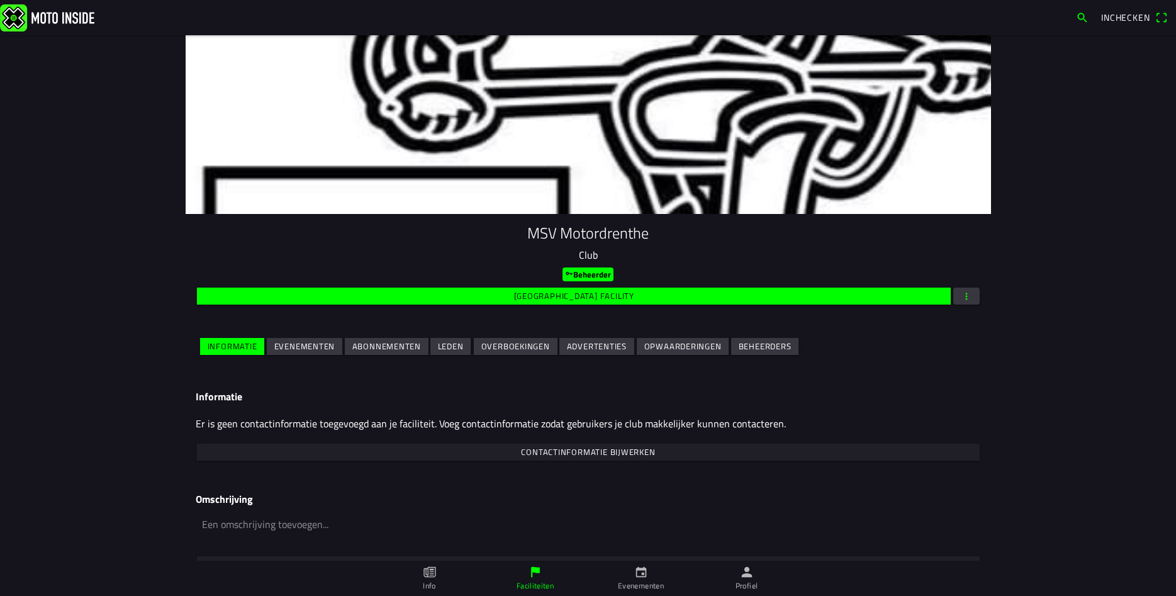
click at [565, 275] on icon "key" at bounding box center [569, 273] width 8 height 8
click at [0, 0] on slot "Beheerder" at bounding box center [0, 0] width 0 height 0
click at [968, 296] on span "button" at bounding box center [965, 295] width 11 height 17
click at [769, 348] on ion-backdrop at bounding box center [588, 298] width 1176 height 596
click at [0, 0] on slot "Beheerders" at bounding box center [0, 0] width 0 height 0
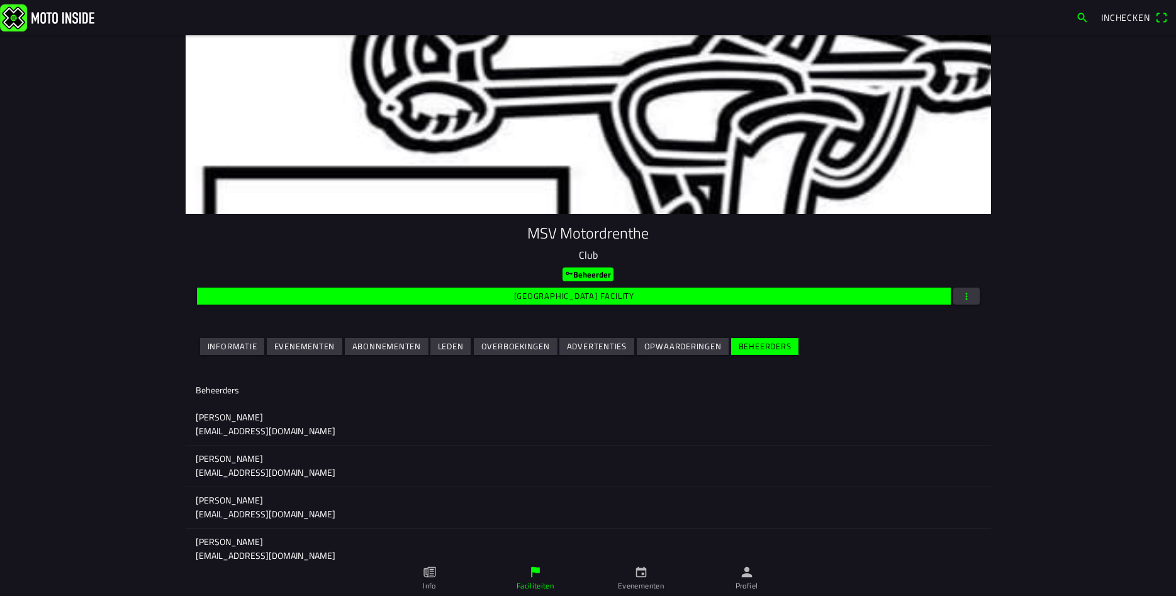
scroll to position [45, 0]
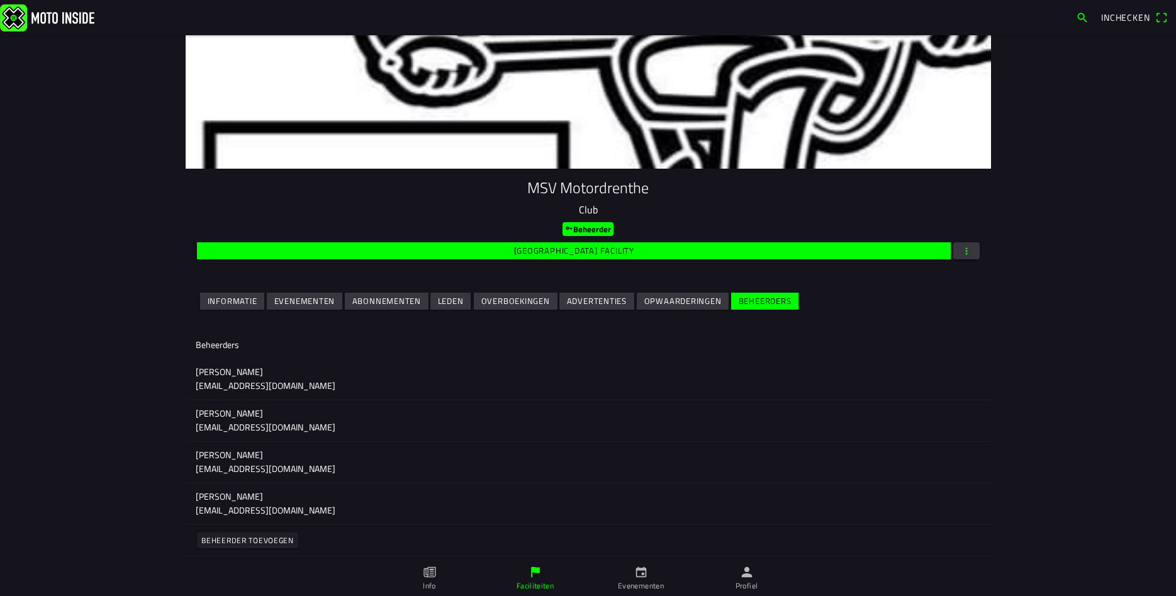
click at [0, 0] on slot "Evenementen" at bounding box center [0, 0] width 0 height 0
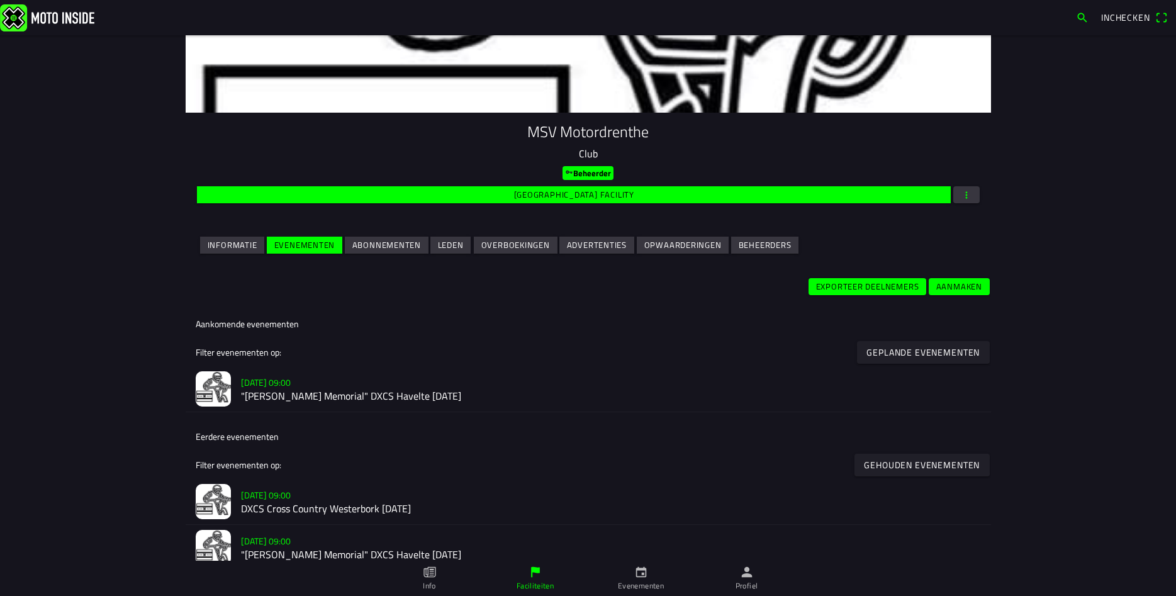
scroll to position [181, 0]
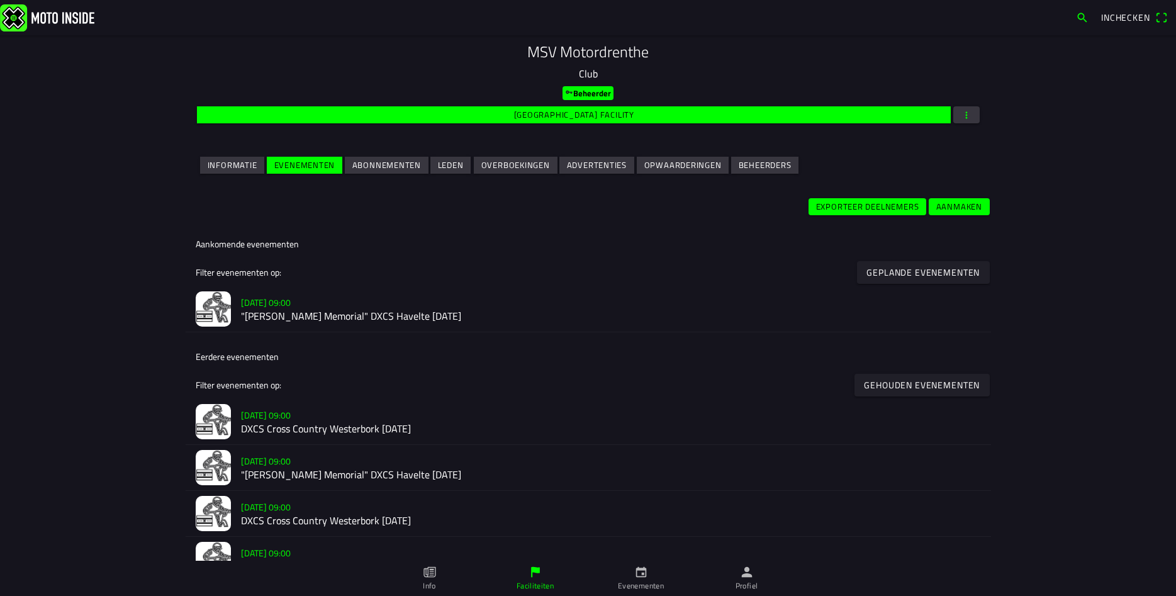
click at [440, 311] on h2 ""[PERSON_NAME] Memorial" DXCS Havelte [DATE]" at bounding box center [611, 317] width 740 height 12
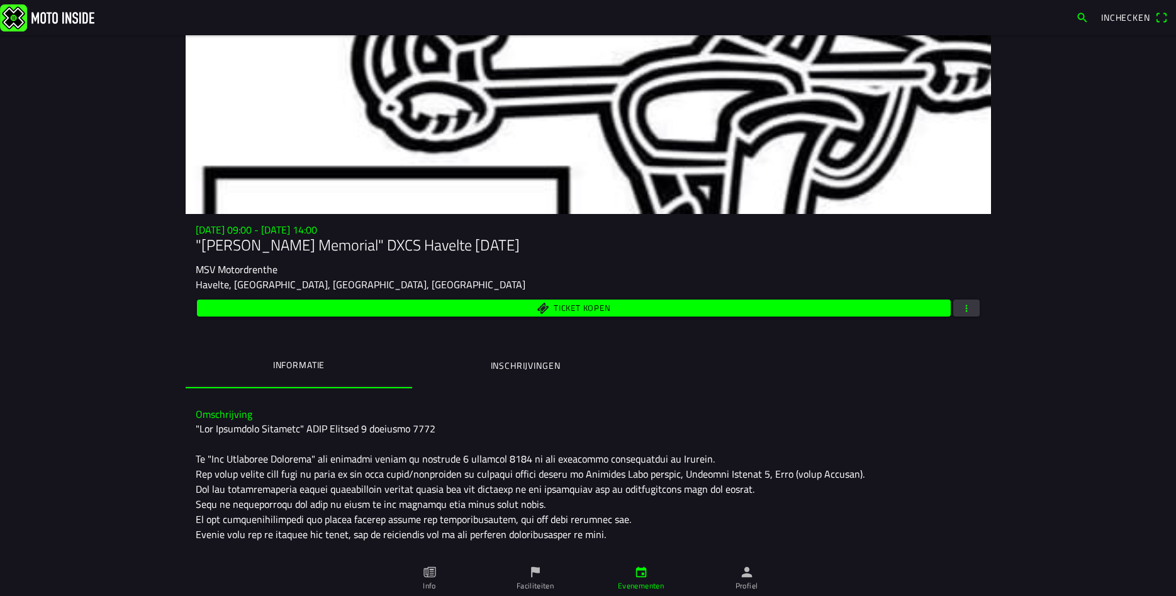
click at [973, 306] on button "button" at bounding box center [966, 307] width 26 height 17
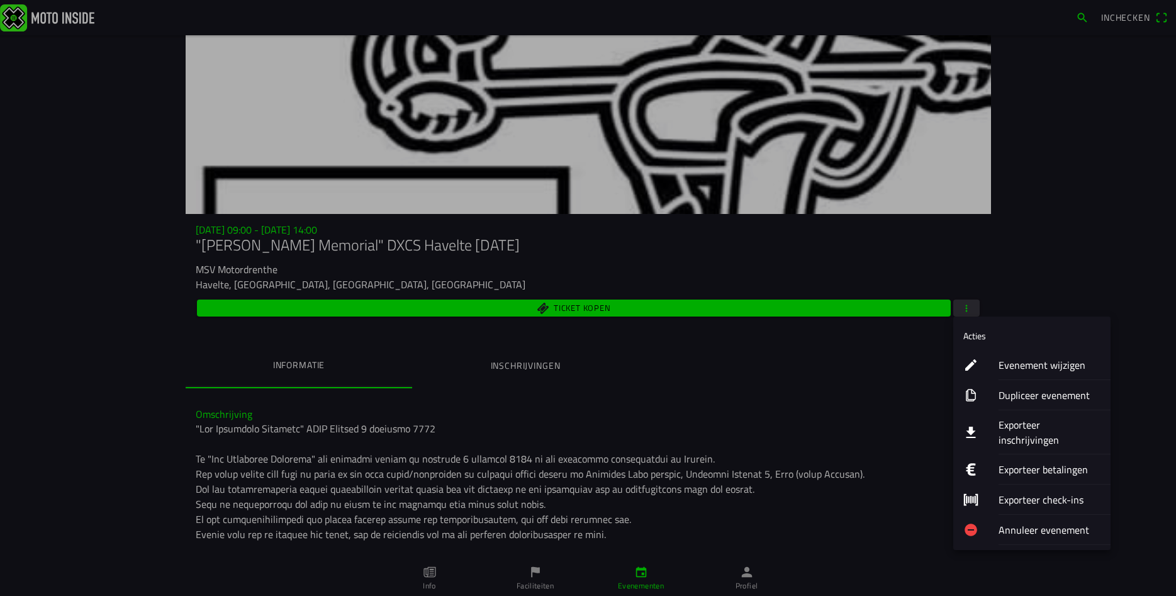
click at [1036, 367] on ion-label "Evenement wijzigen" at bounding box center [1049, 364] width 102 height 15
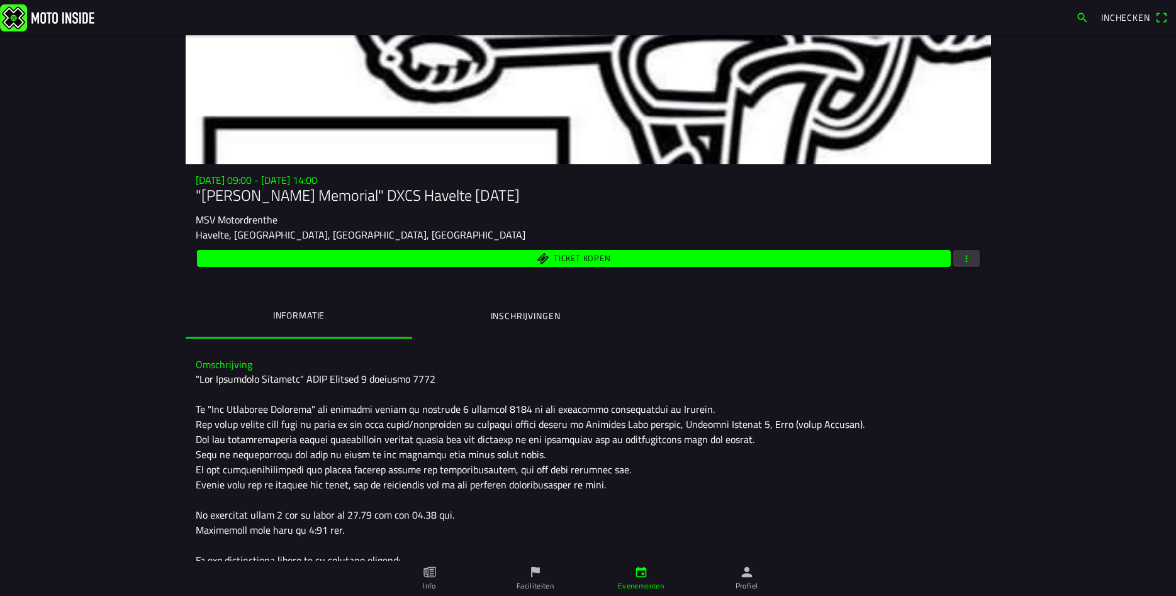
scroll to position [91, 0]
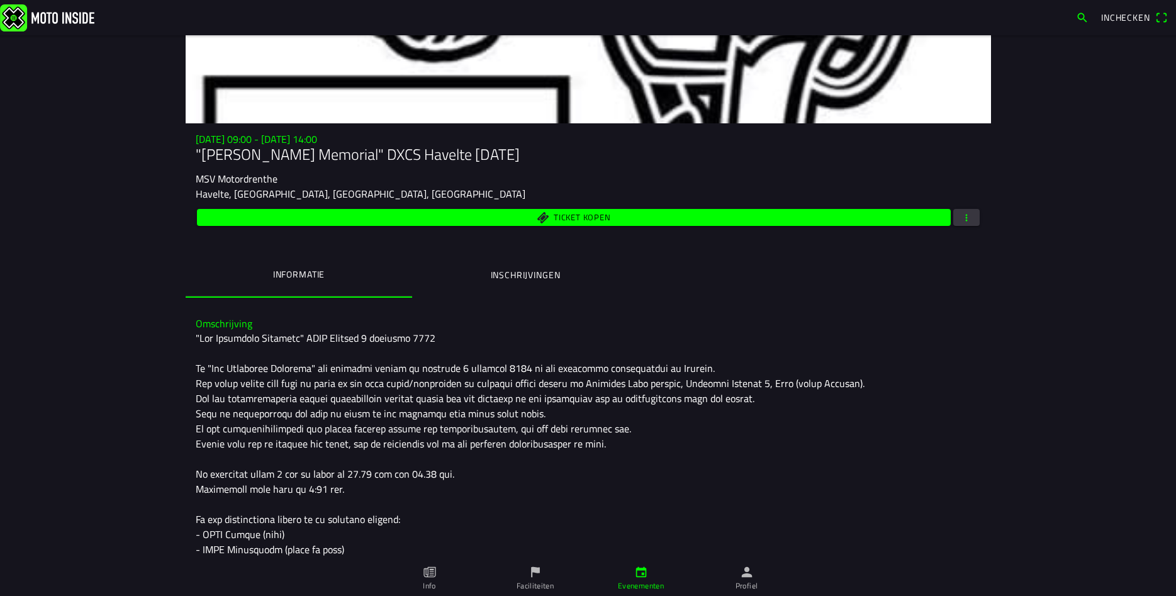
click at [525, 276] on ion-label "Inschrijvingen" at bounding box center [525, 275] width 70 height 14
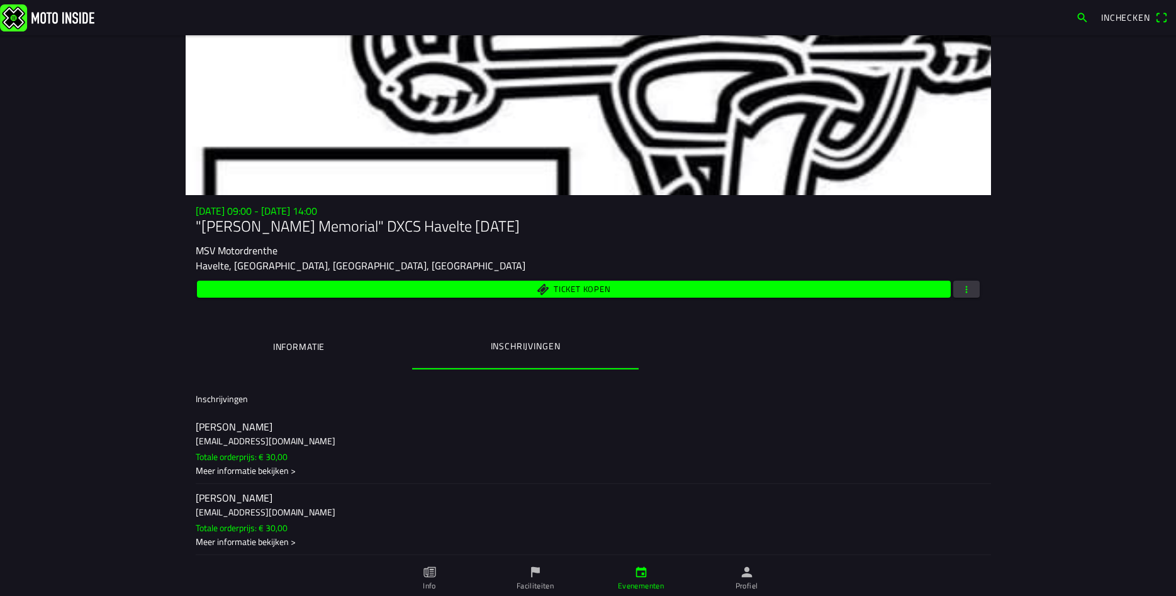
scroll to position [0, 0]
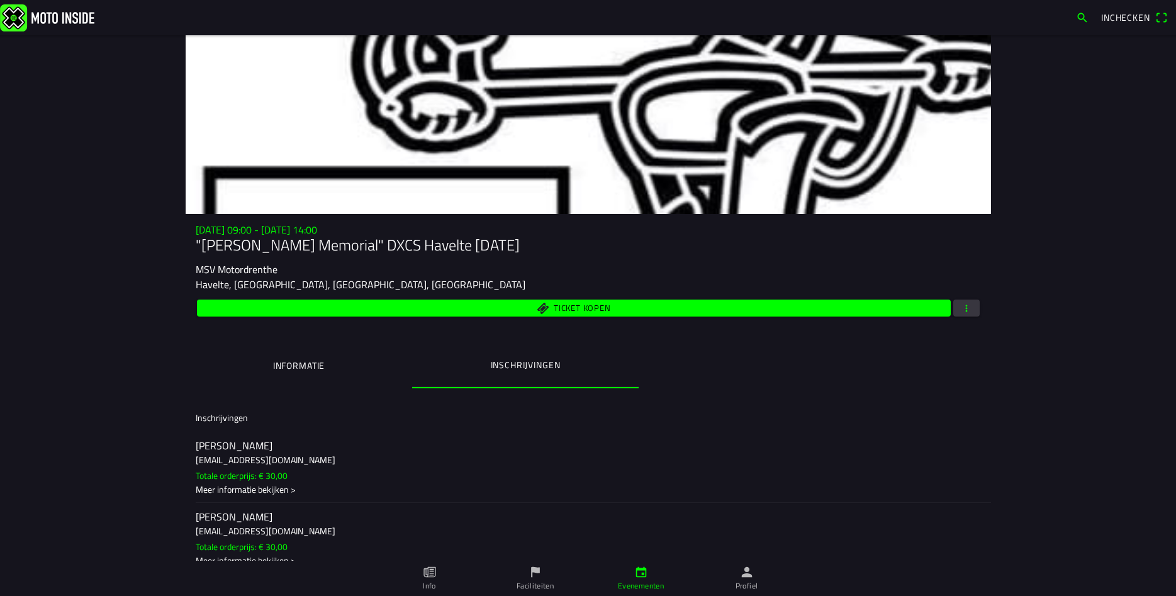
click at [971, 310] on span "button" at bounding box center [965, 307] width 11 height 17
click at [1012, 282] on ion-backdrop at bounding box center [588, 298] width 1176 height 596
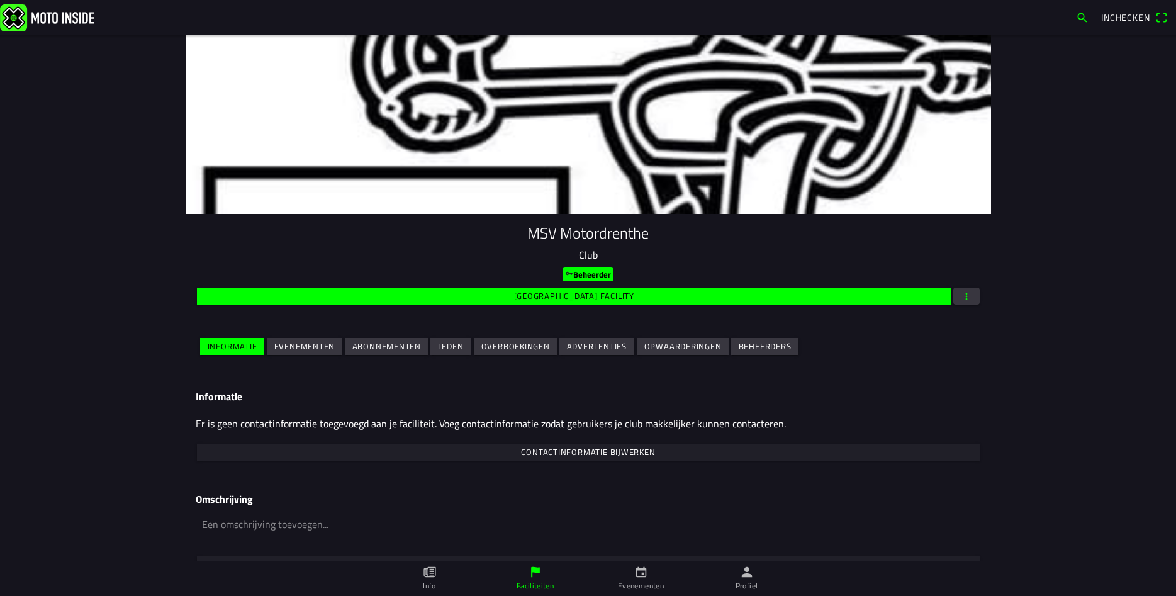
click at [0, 0] on slot "Evenementen" at bounding box center [0, 0] width 0 height 0
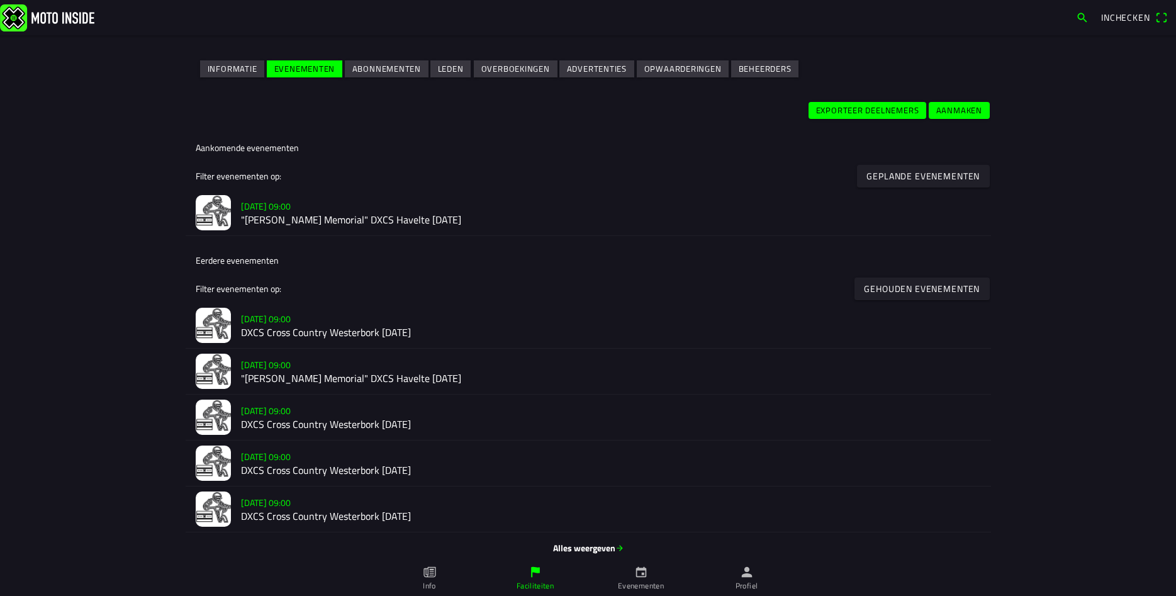
scroll to position [285, 0]
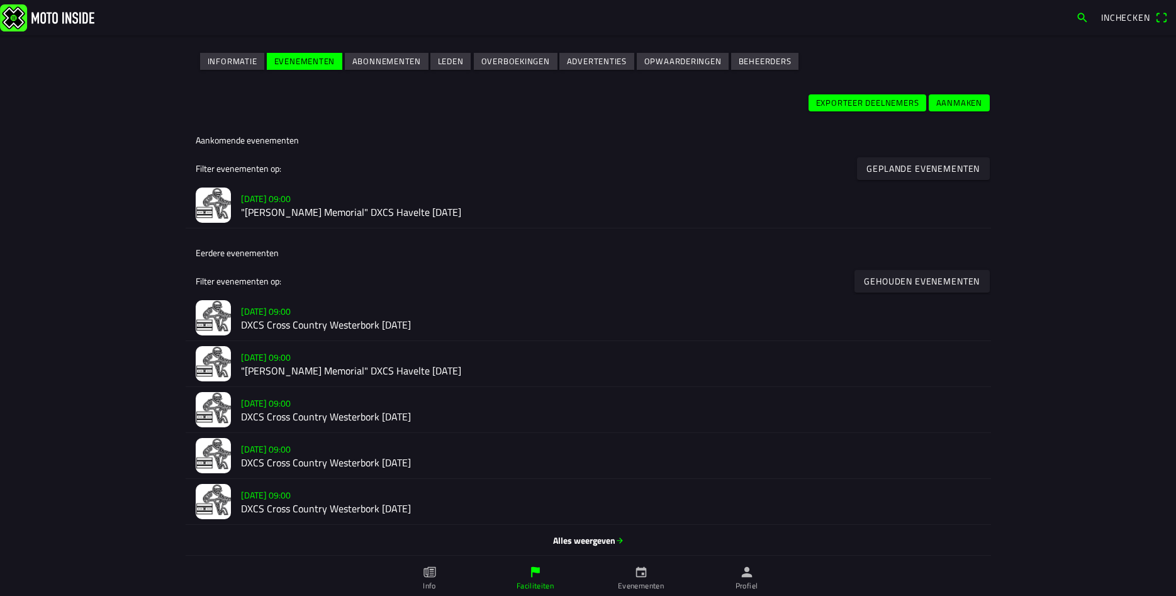
click at [323, 326] on h2 "DXCS Cross Country Westerbork 22 maart 2025" at bounding box center [611, 326] width 740 height 12
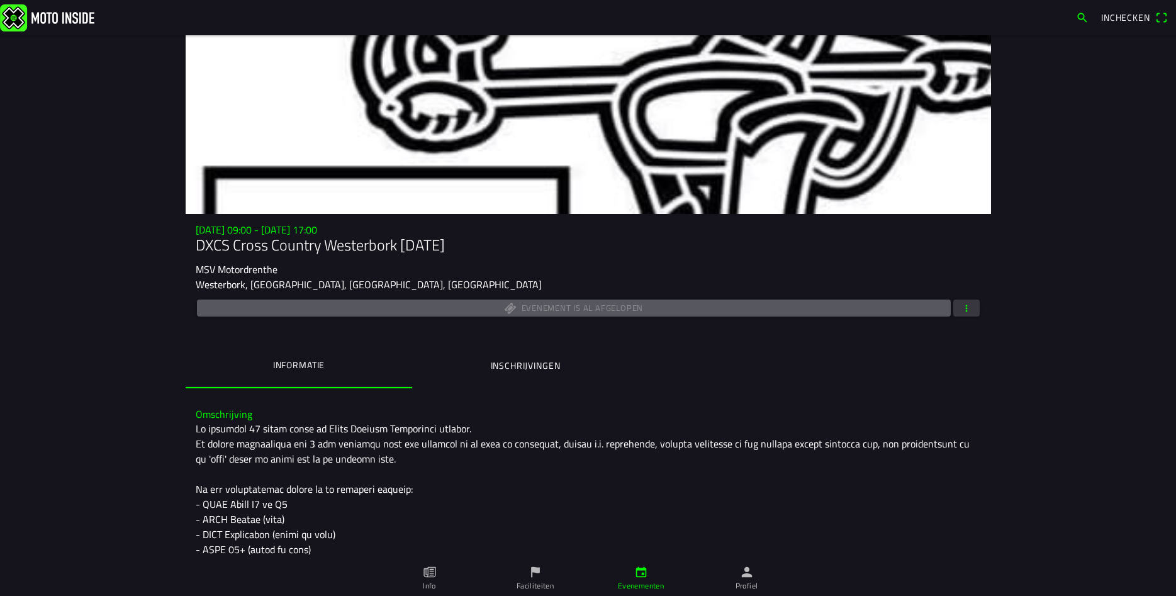
click at [512, 365] on ion-label "Inschrijvingen" at bounding box center [525, 366] width 70 height 14
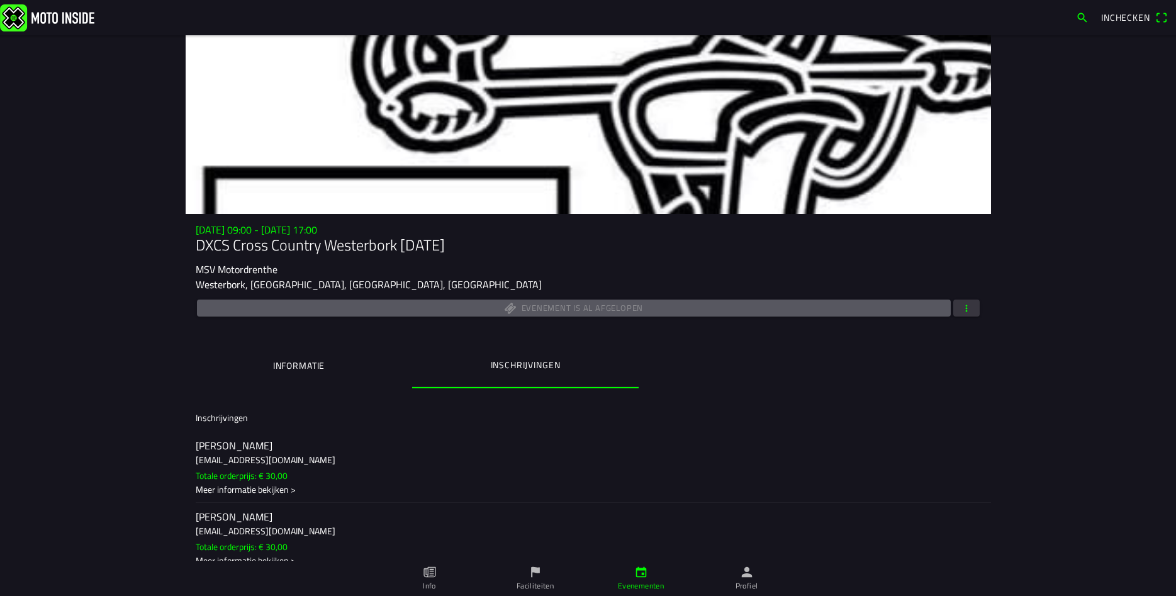
click at [103, 331] on main "za 22 mrt. - 09:00 - za 22 mrt. - 17:00 DXCS Cross Country Westerbork 22 maart …" at bounding box center [588, 315] width 1176 height 560
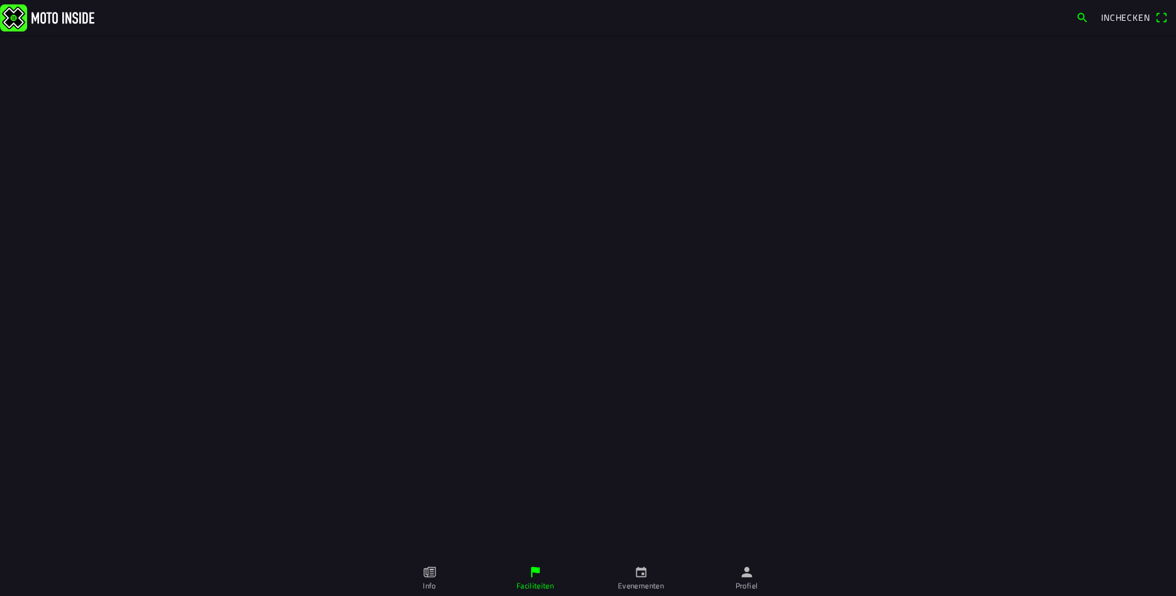
scroll to position [25, 0]
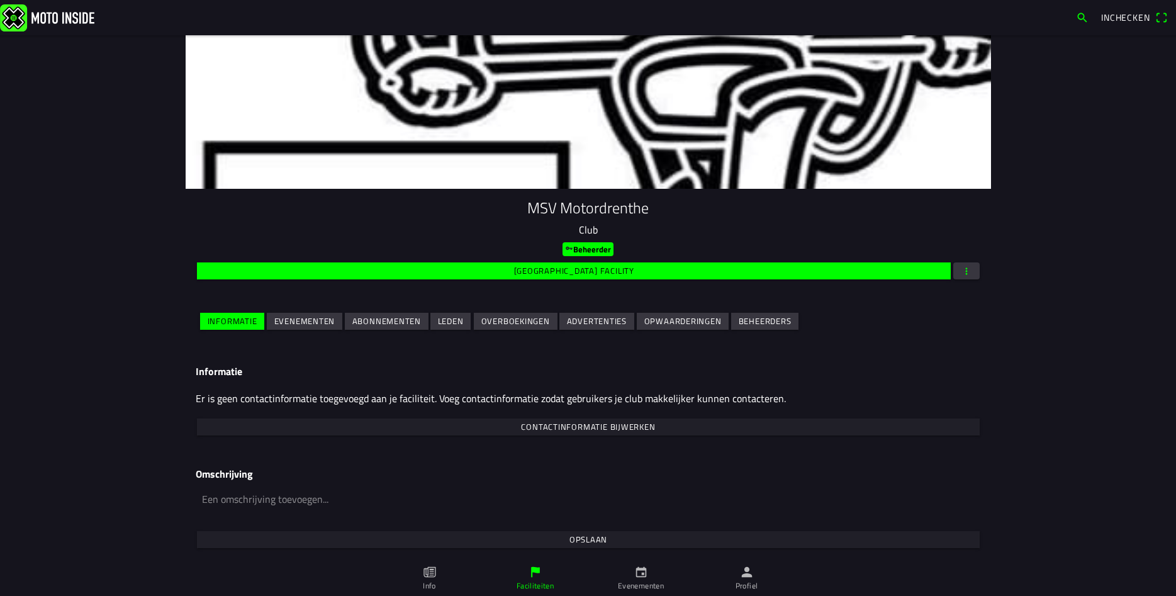
click at [0, 0] on slot "Evenementen" at bounding box center [0, 0] width 0 height 0
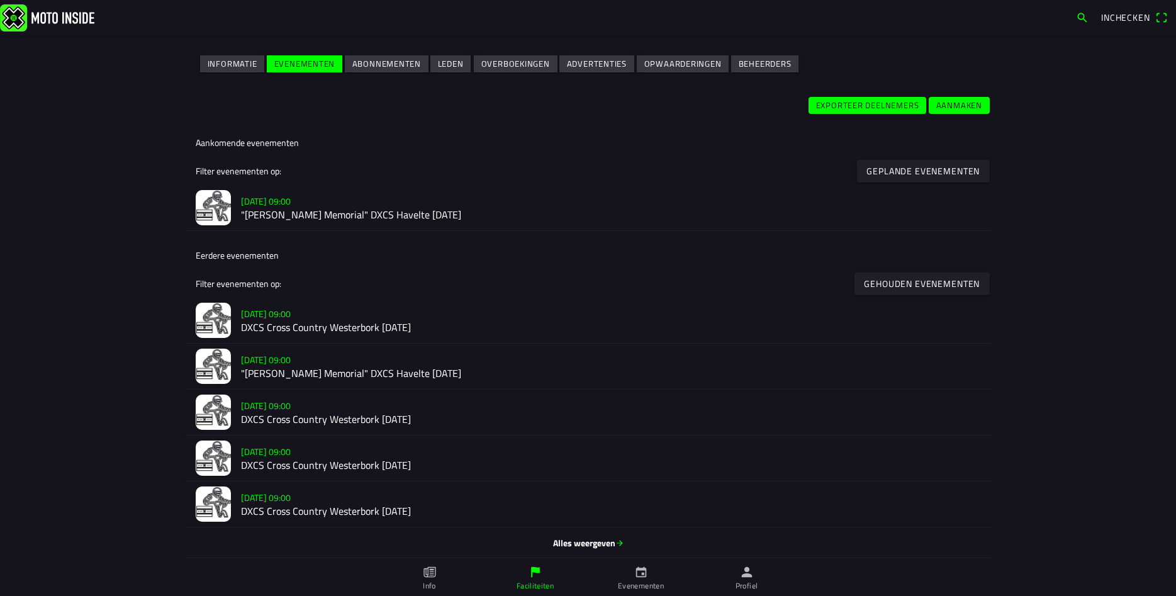
scroll to position [285, 0]
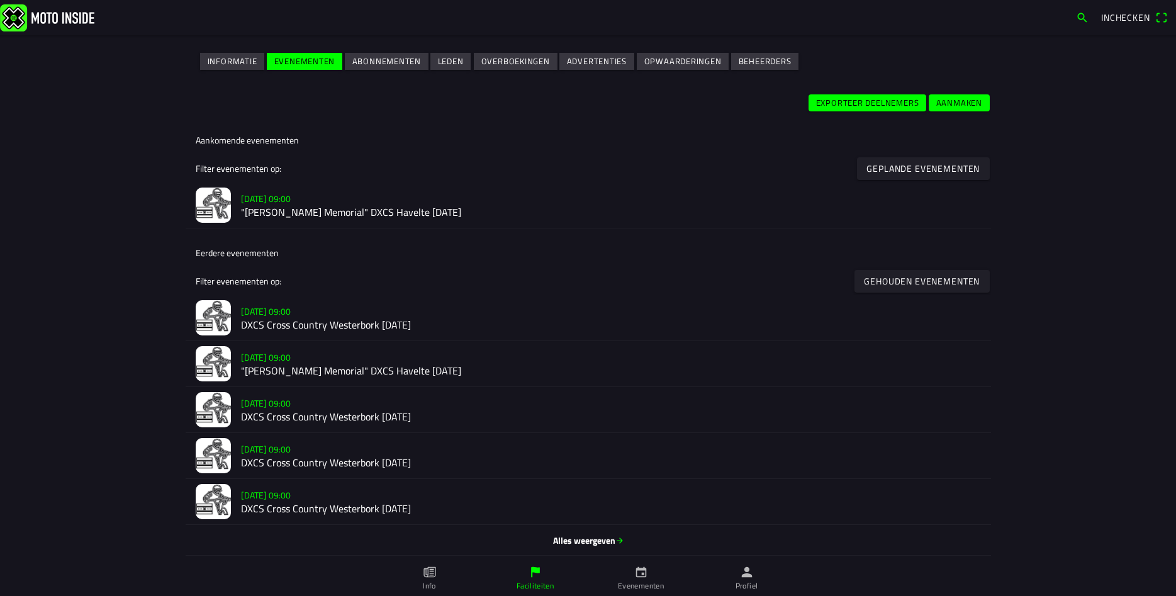
click at [353, 373] on h2 ""Jos Leunissen Memorial" DXCS Havelte 2 november 2024" at bounding box center [611, 371] width 740 height 12
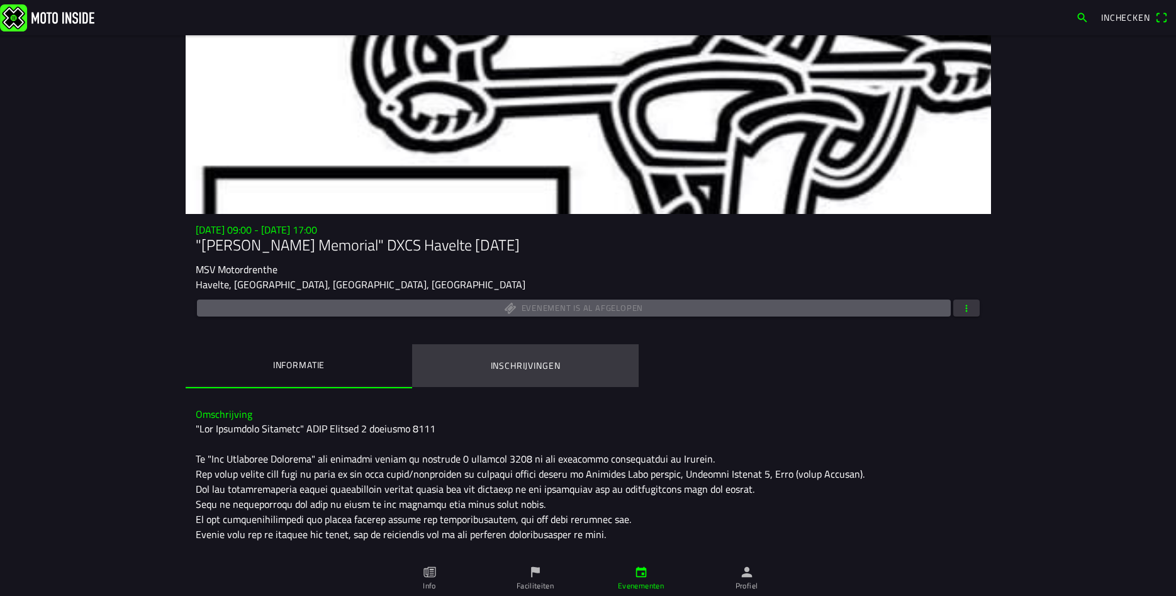
click at [520, 365] on ion-label "Inschrijvingen" at bounding box center [525, 366] width 70 height 14
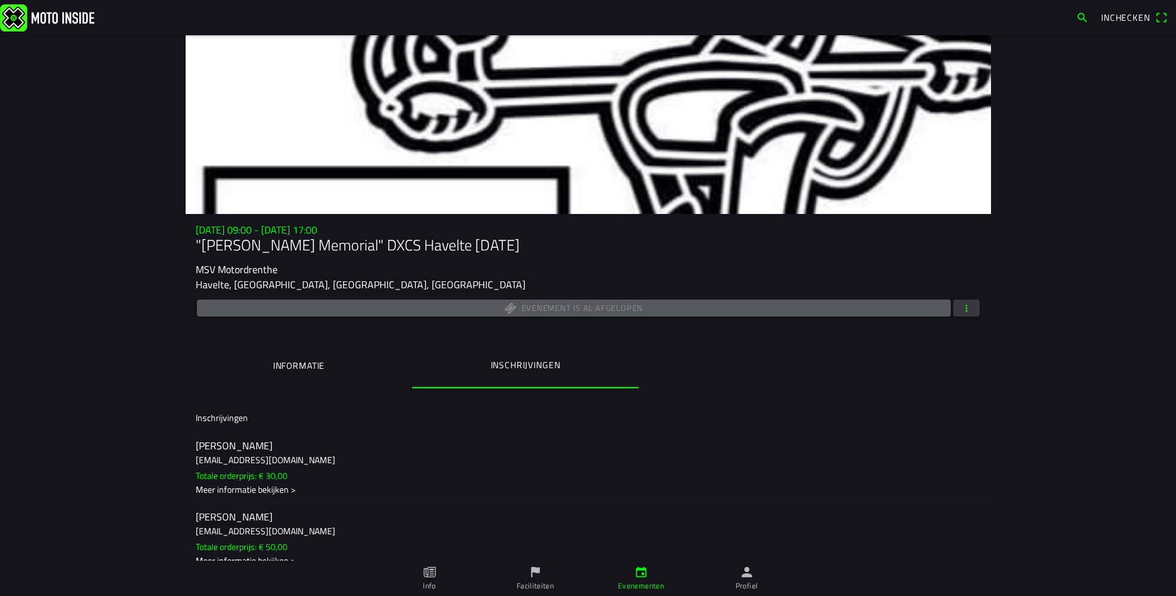
click at [972, 309] on button "button" at bounding box center [966, 307] width 26 height 17
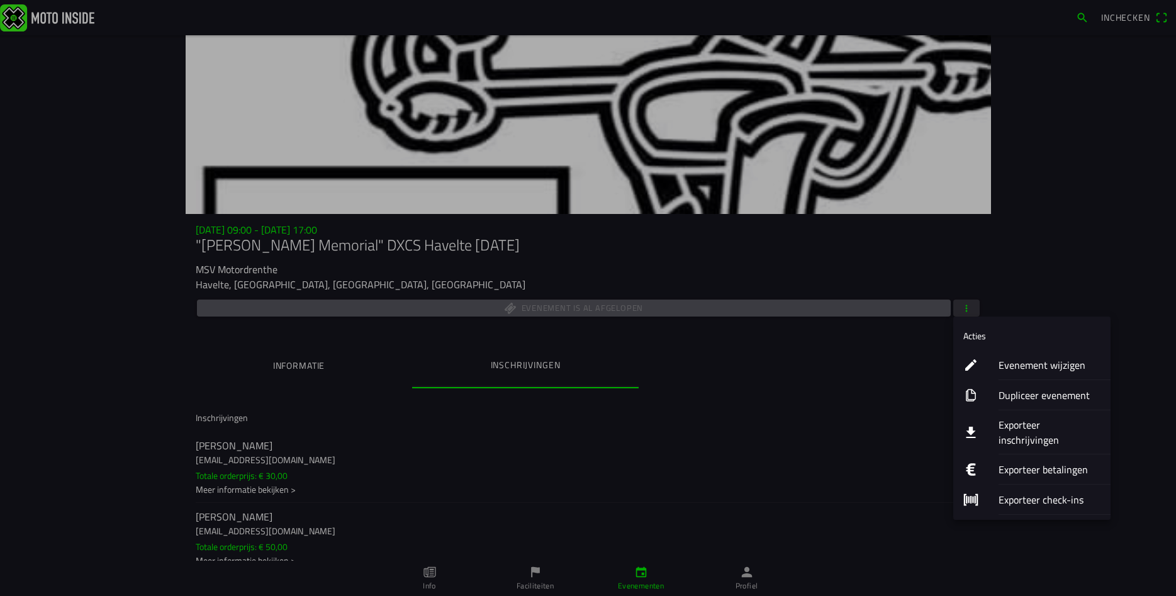
click at [1037, 426] on ion-label "Exporteer inschrijvingen" at bounding box center [1049, 432] width 102 height 30
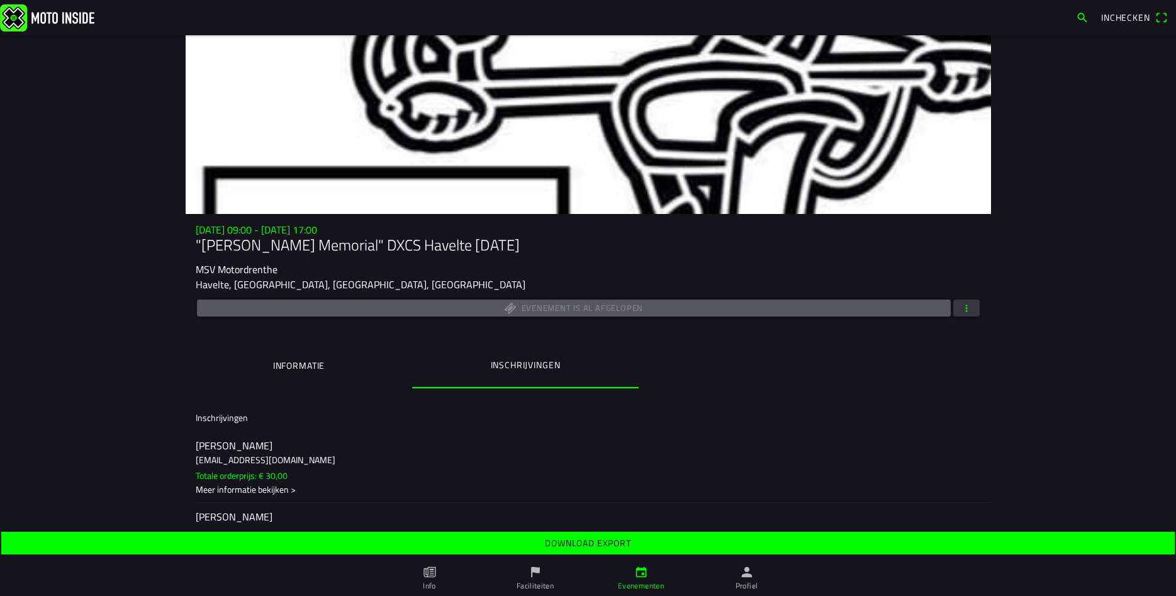
click at [0, 0] on slot "Download export" at bounding box center [0, 0] width 0 height 0
click at [976, 307] on button "button" at bounding box center [966, 307] width 26 height 17
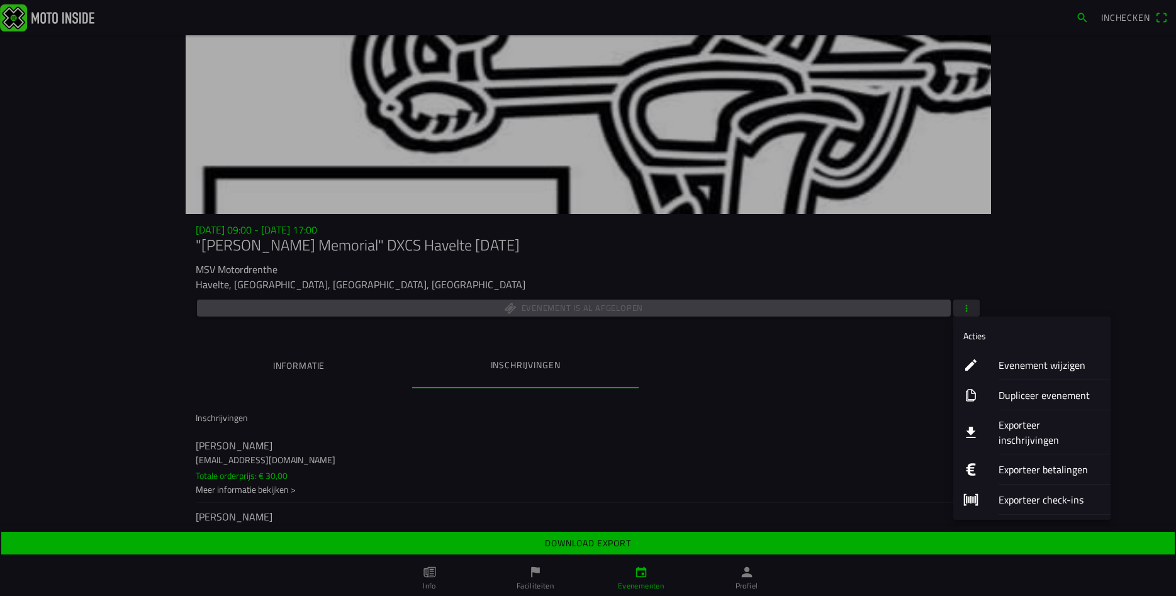
click at [1020, 426] on ion-label "Exporteer inschrijvingen" at bounding box center [1049, 432] width 102 height 30
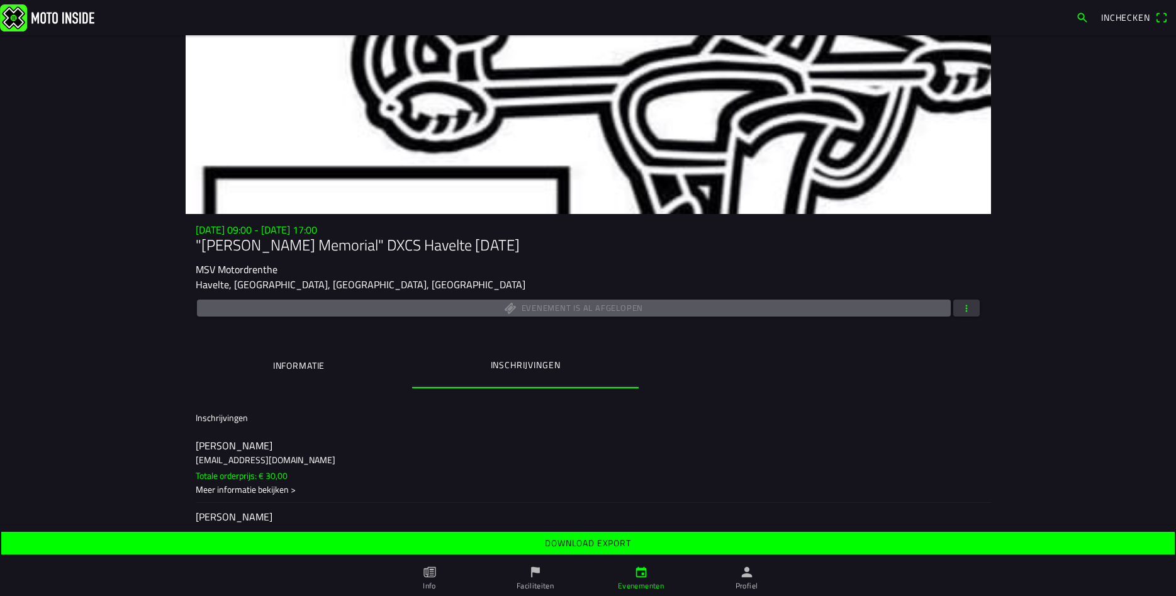
click at [0, 0] on slot "Download export" at bounding box center [0, 0] width 0 height 0
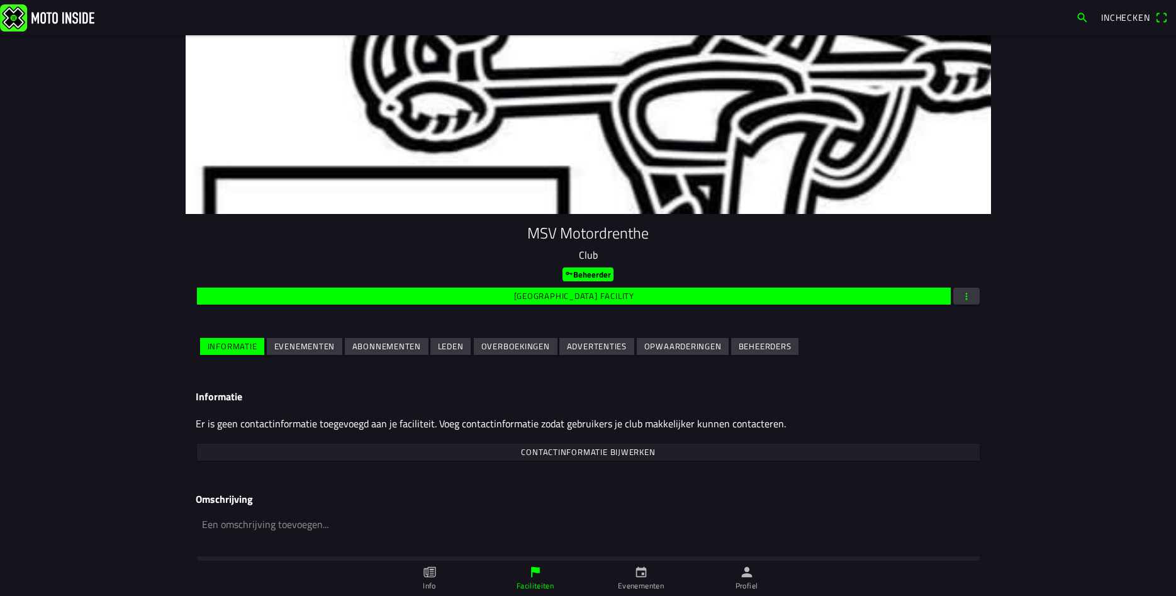
scroll to position [25, 0]
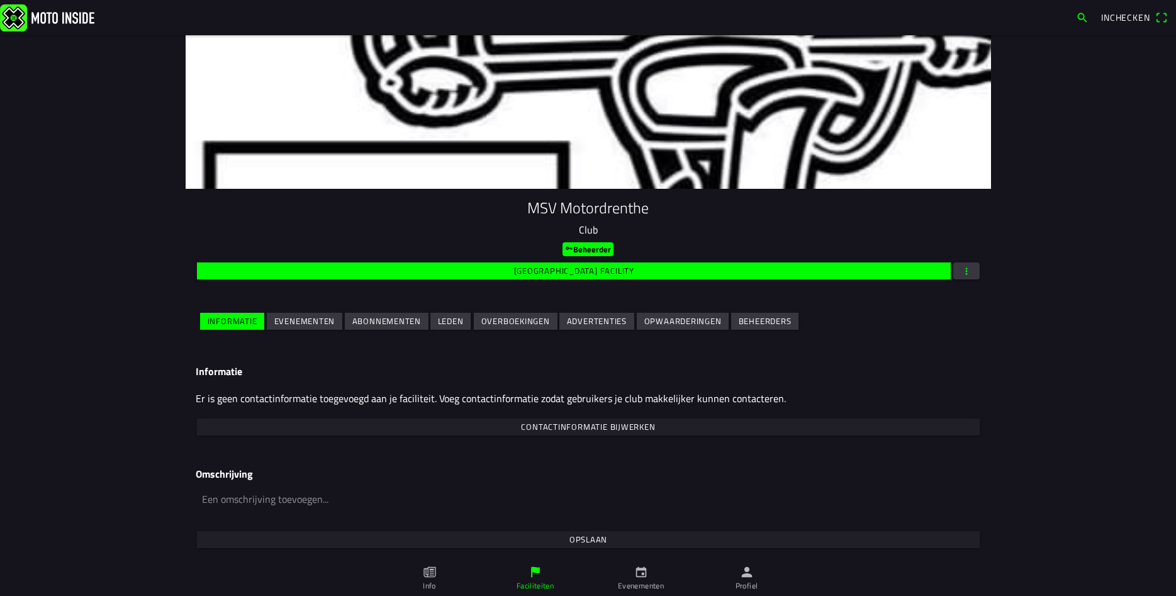
click at [0, 0] on slot "Evenementen" at bounding box center [0, 0] width 0 height 0
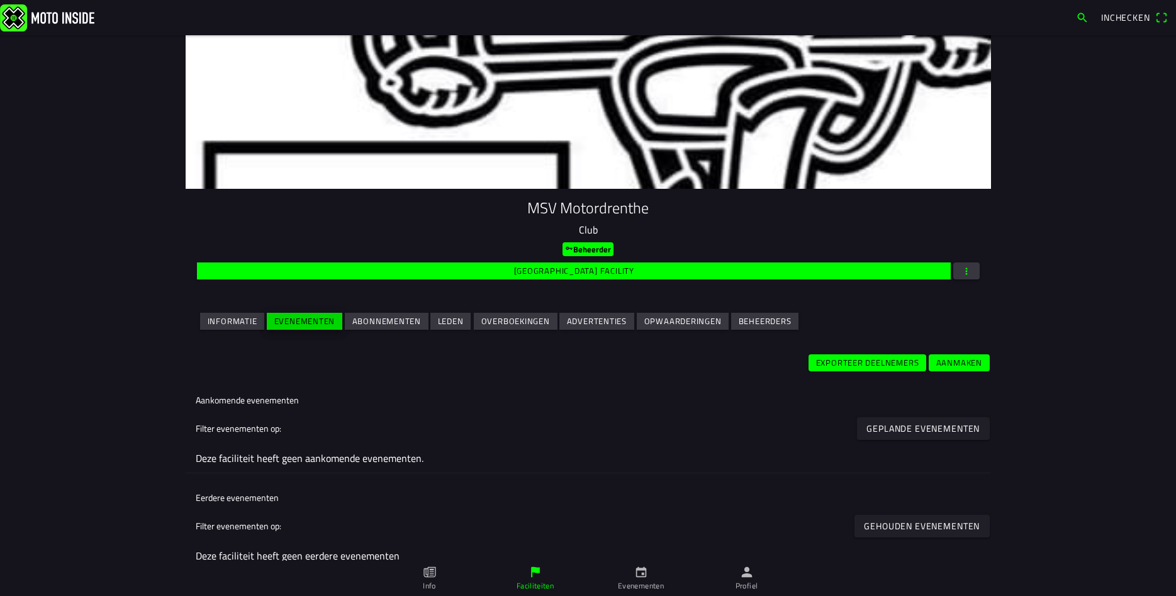
scroll to position [0, 0]
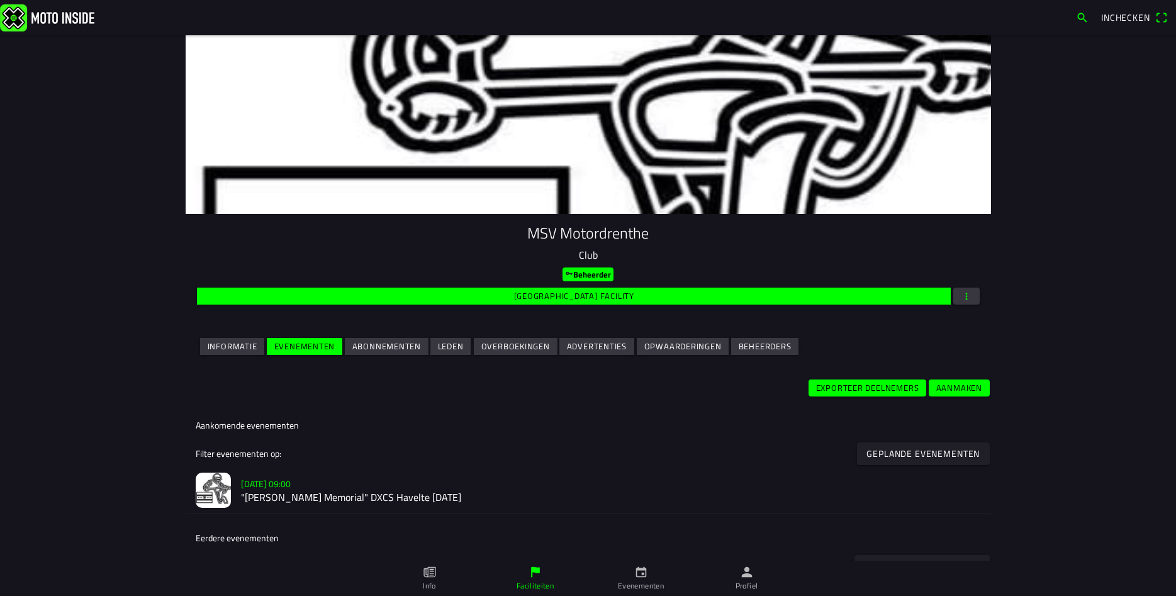
click at [326, 493] on h2 ""[PERSON_NAME] Memorial" DXCS Havelte [DATE]" at bounding box center [611, 498] width 740 height 12
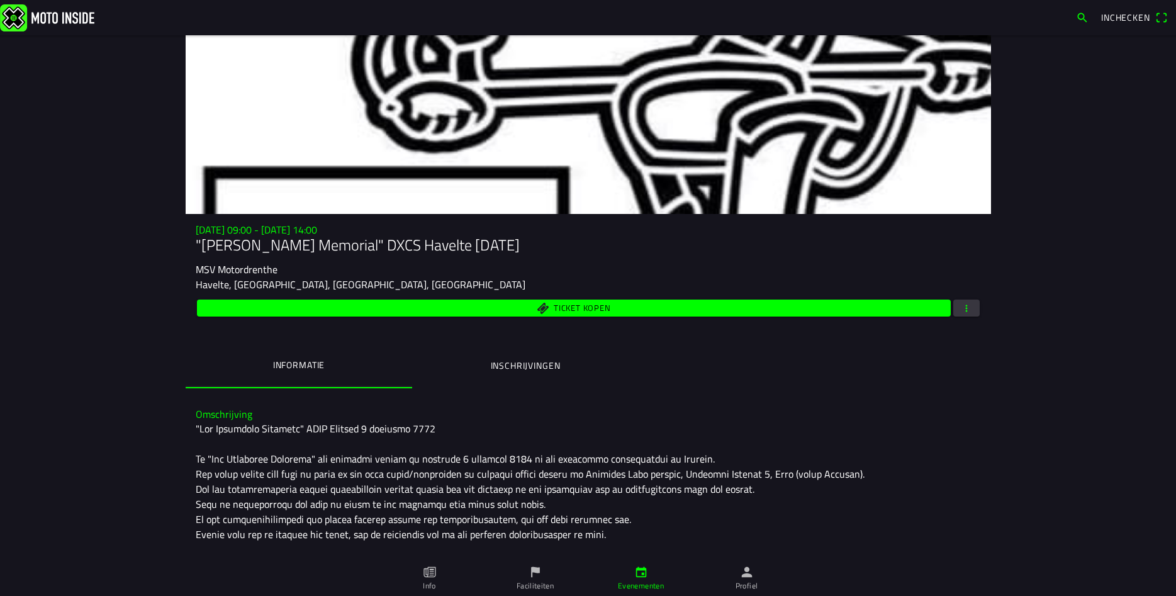
click at [975, 311] on button "button" at bounding box center [966, 307] width 26 height 17
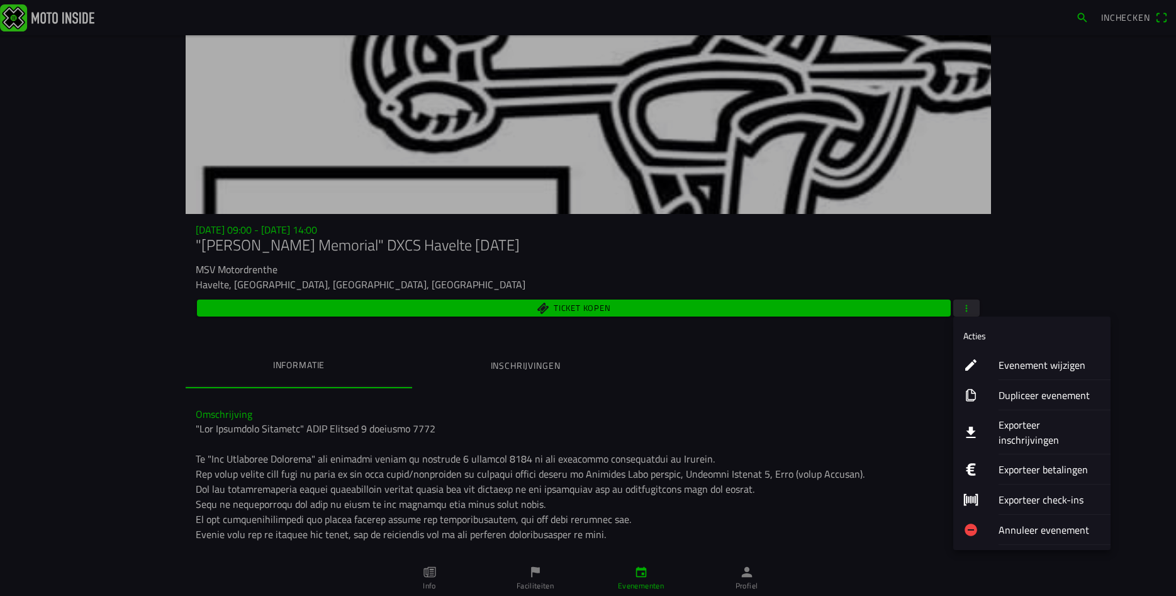
click at [1013, 426] on ion-label "Exporteer inschrijvingen" at bounding box center [1049, 432] width 102 height 30
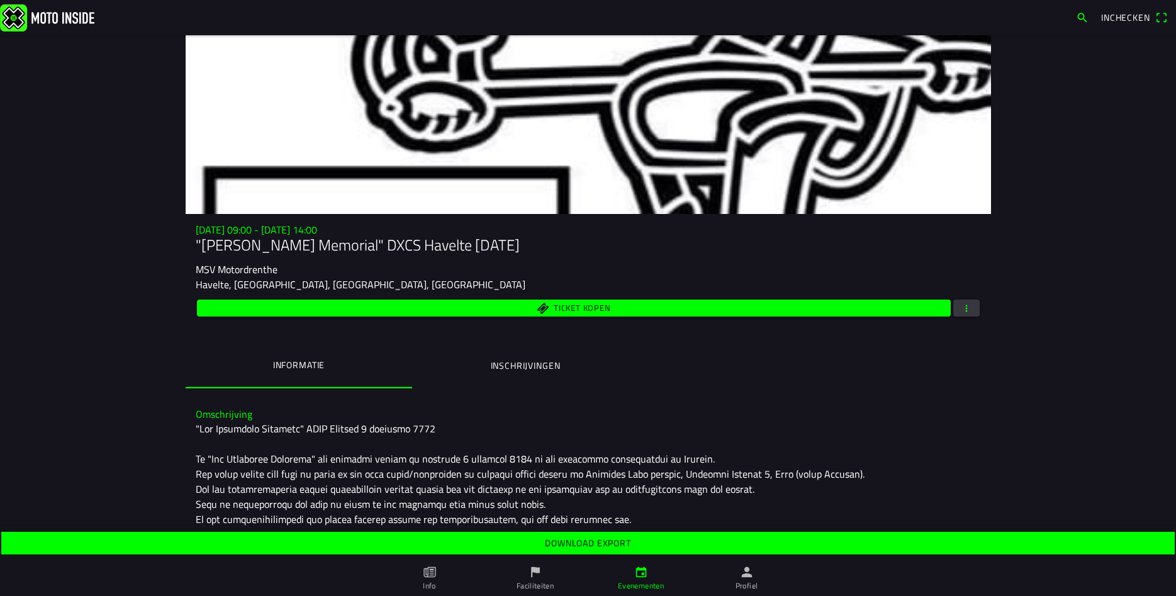
click at [828, 542] on span "Download export" at bounding box center [588, 543] width 1154 height 23
click at [502, 369] on ion-label "Inschrijvingen" at bounding box center [525, 366] width 70 height 14
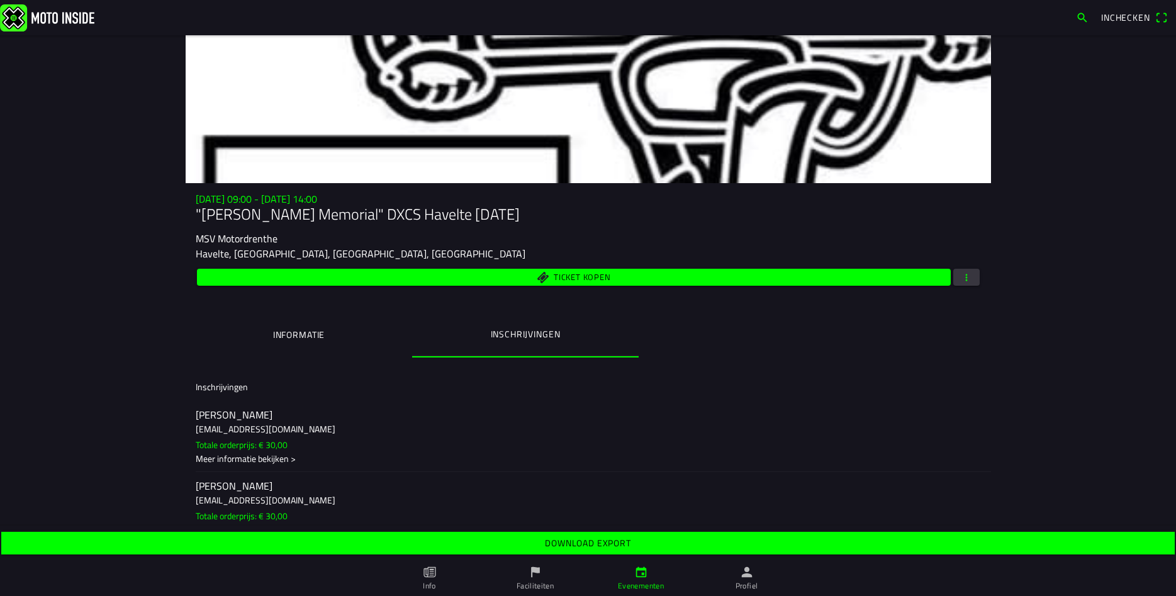
scroll to position [54, 0]
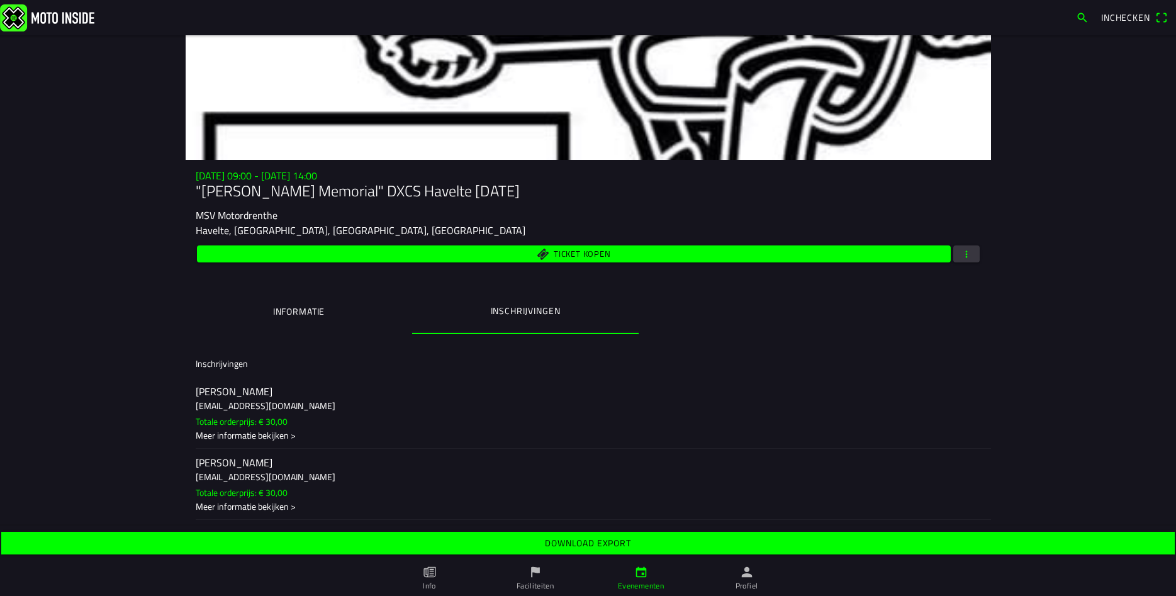
click at [272, 469] on ion-label "mika bekema mikabekema@icloud.com Totale orderprijs: € 30,00 Meer informatie be…" at bounding box center [588, 484] width 785 height 57
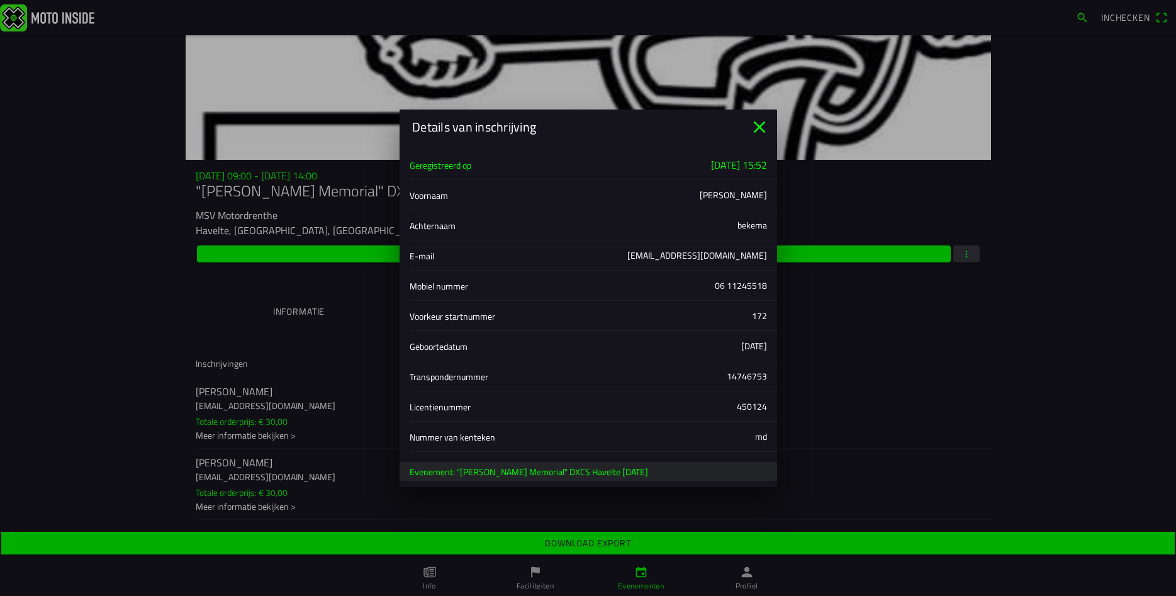
click at [759, 116] on div "Details van inschrijving" at bounding box center [587, 126] width 377 height 35
click at [764, 131] on icon "close" at bounding box center [759, 127] width 12 height 12
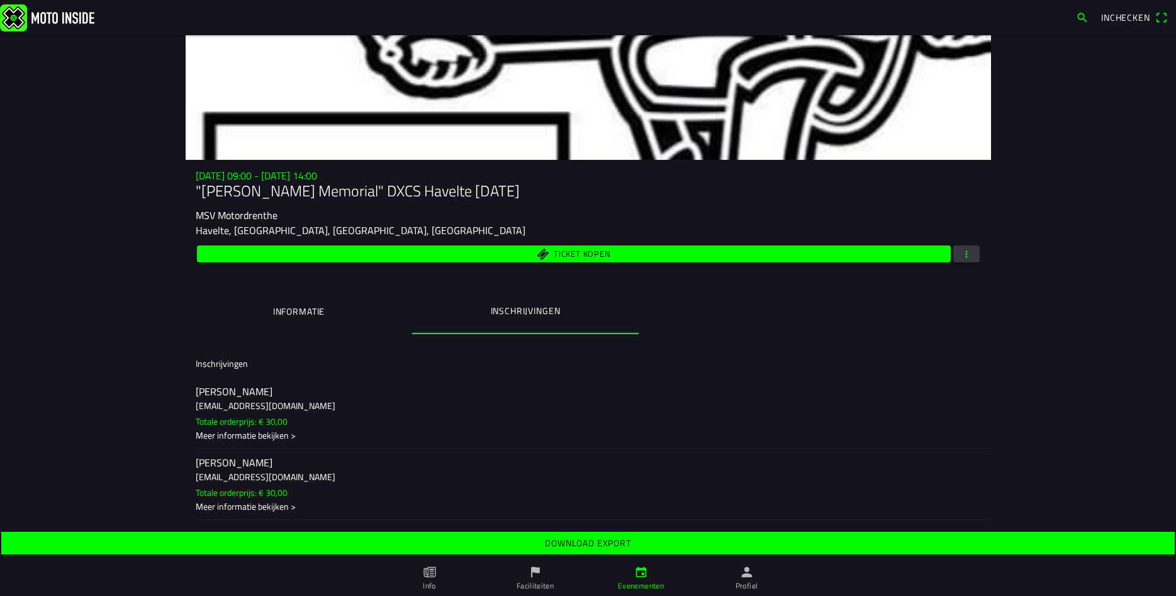
click at [275, 413] on ion-label "Chris Vording chrisvording@hotmail.com Totale orderprijs: € 30,00 Meer informat…" at bounding box center [588, 412] width 785 height 57
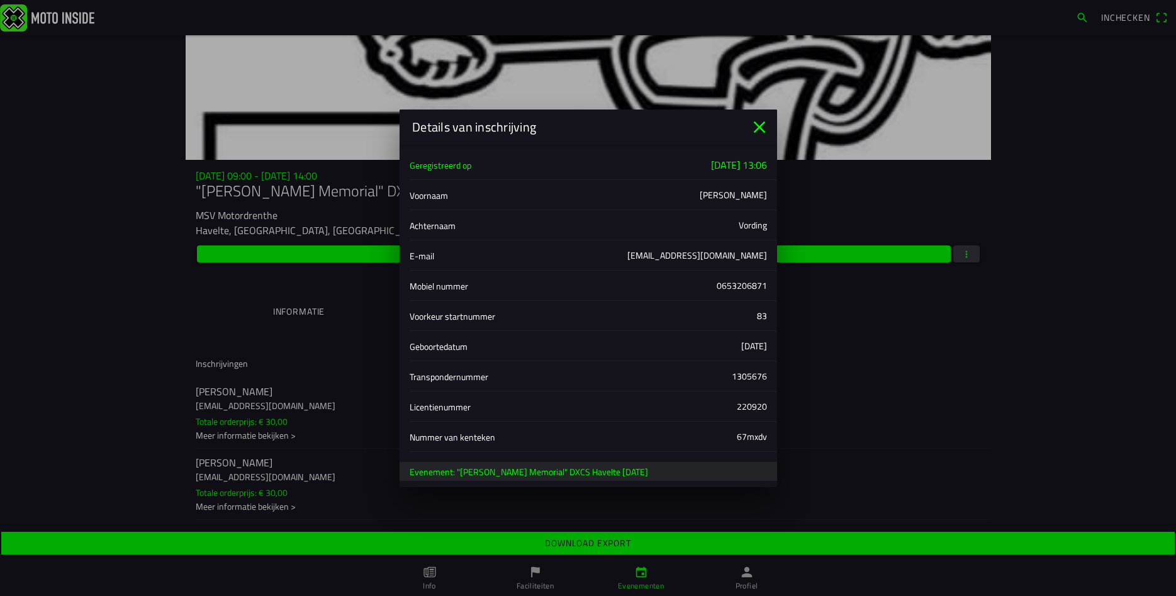
click at [761, 128] on icon "close" at bounding box center [759, 127] width 20 height 20
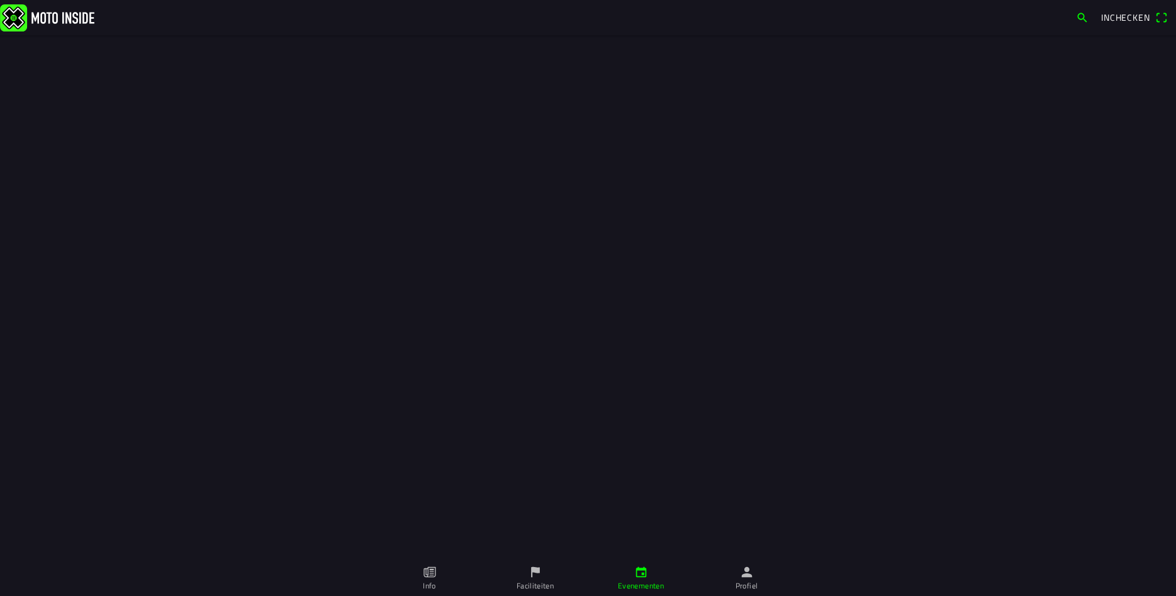
scroll to position [54, 0]
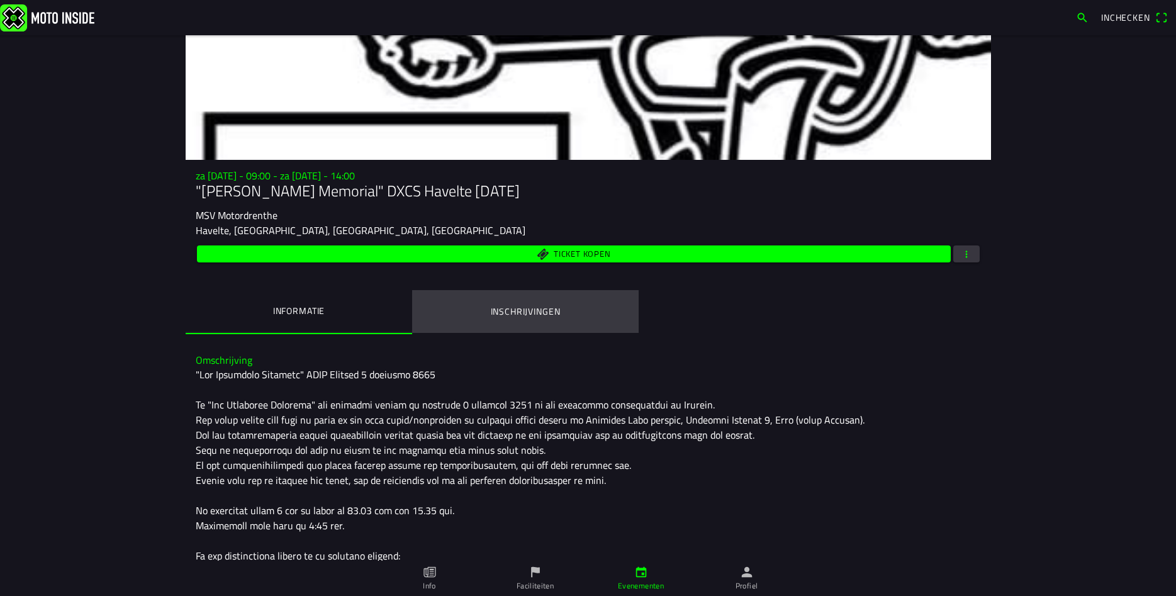
click at [549, 313] on ion-label "Inschrijvingen" at bounding box center [525, 311] width 70 height 14
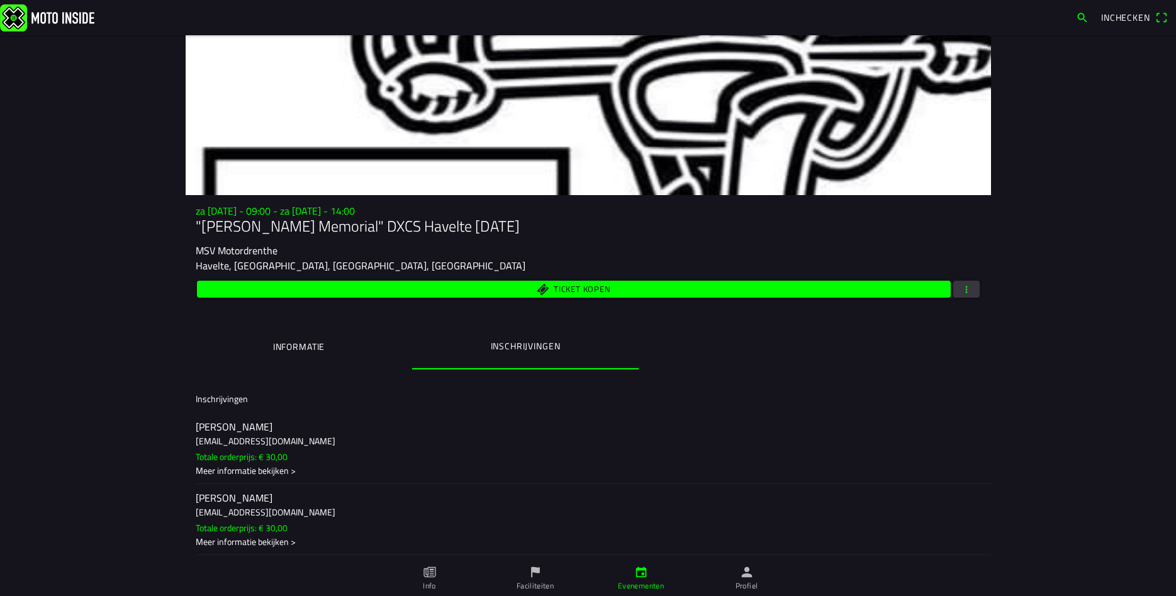
scroll to position [0, 0]
